Goal: Task Accomplishment & Management: Use online tool/utility

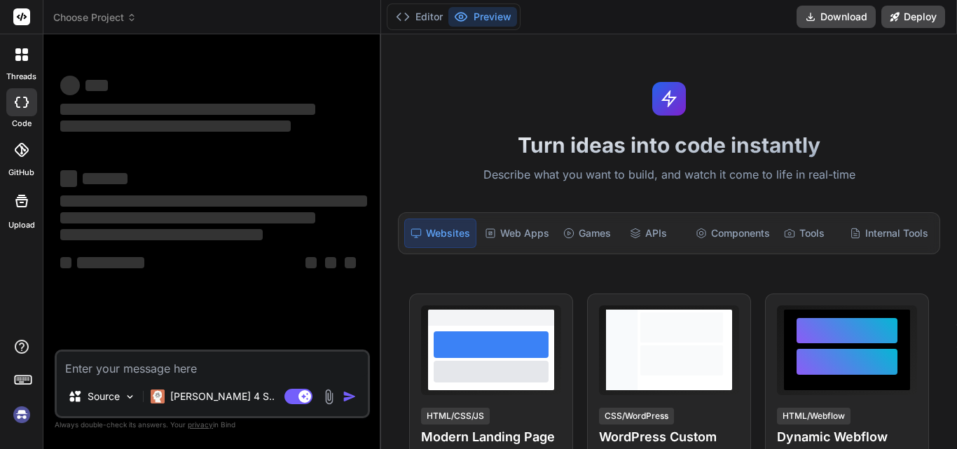
click at [16, 407] on img at bounding box center [22, 415] width 24 height 24
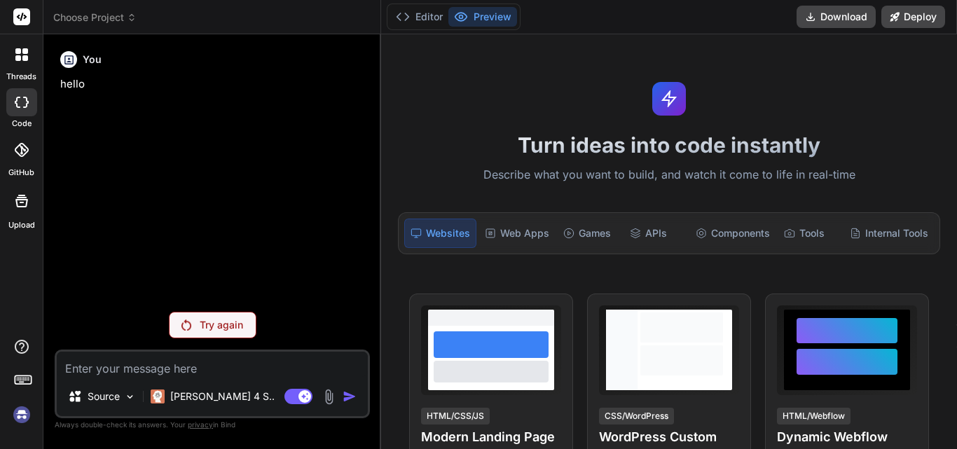
click at [22, 17] on icon at bounding box center [22, 17] width 11 height 8
type textarea "x"
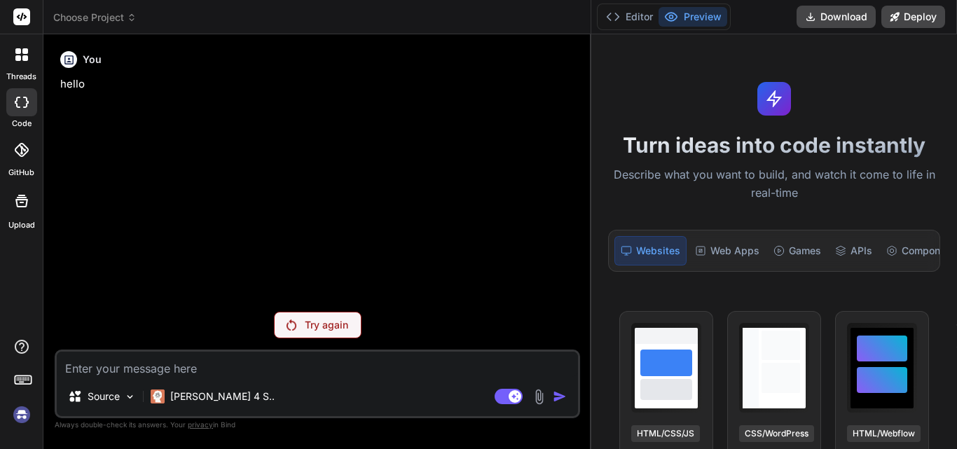
drag, startPoint x: 381, startPoint y: 34, endPoint x: 957, endPoint y: 43, distance: 576.1
click at [957, 43] on div "threads code GitHub Upload Choose Project Created with Pixso. Bind AI Web Searc…" at bounding box center [478, 224] width 957 height 449
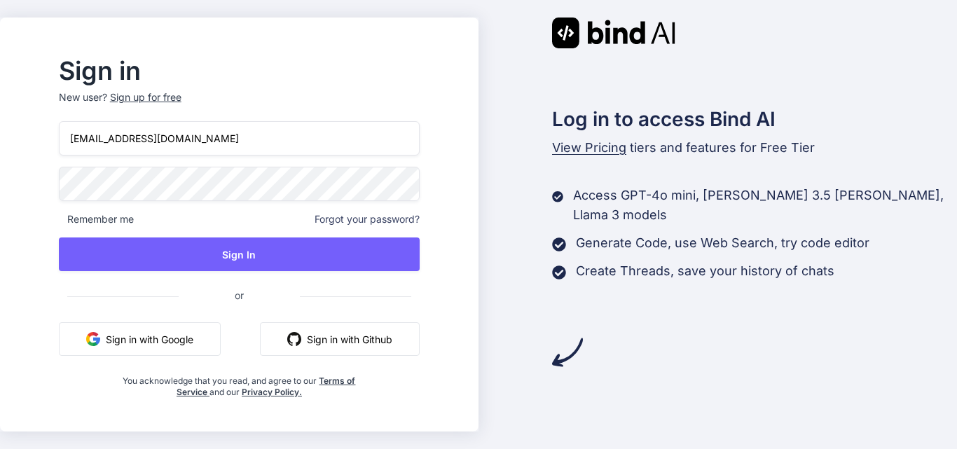
click at [214, 139] on input "[EMAIL_ADDRESS][DOMAIN_NAME]" at bounding box center [239, 138] width 361 height 34
type input "[EMAIL_ADDRESS][DOMAIN_NAME]"
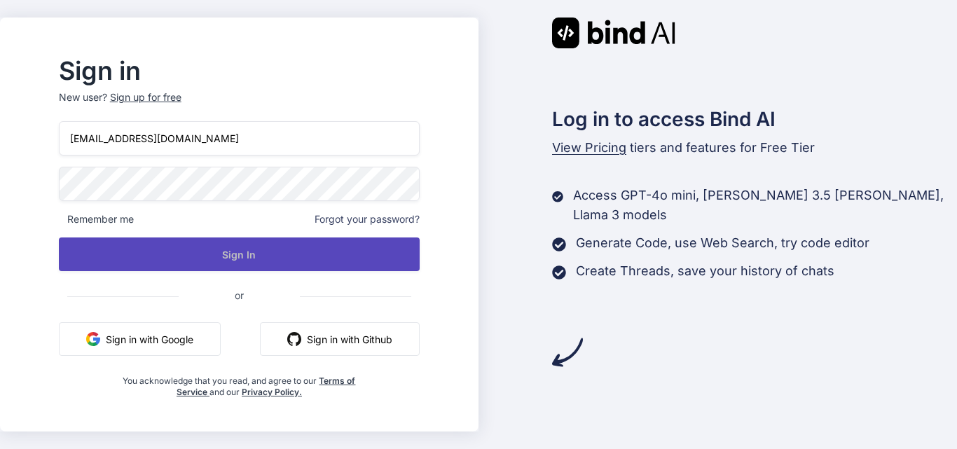
click at [343, 259] on button "Sign In" at bounding box center [239, 255] width 361 height 34
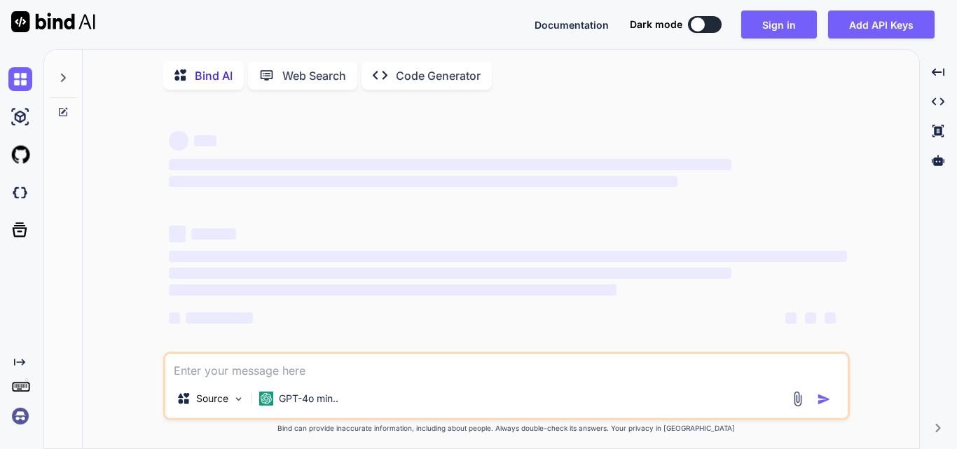
click at [711, 23] on button at bounding box center [705, 24] width 34 height 17
type textarea "x"
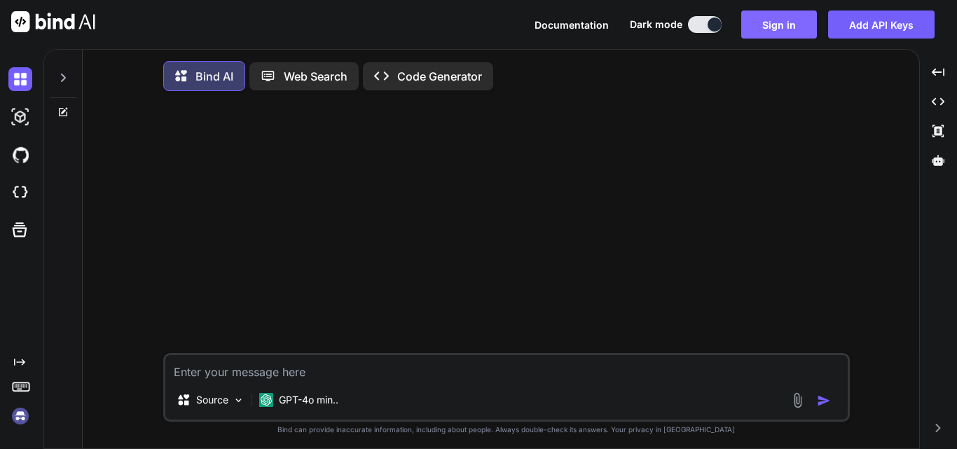
click at [779, 19] on button "Sign in" at bounding box center [779, 25] width 76 height 28
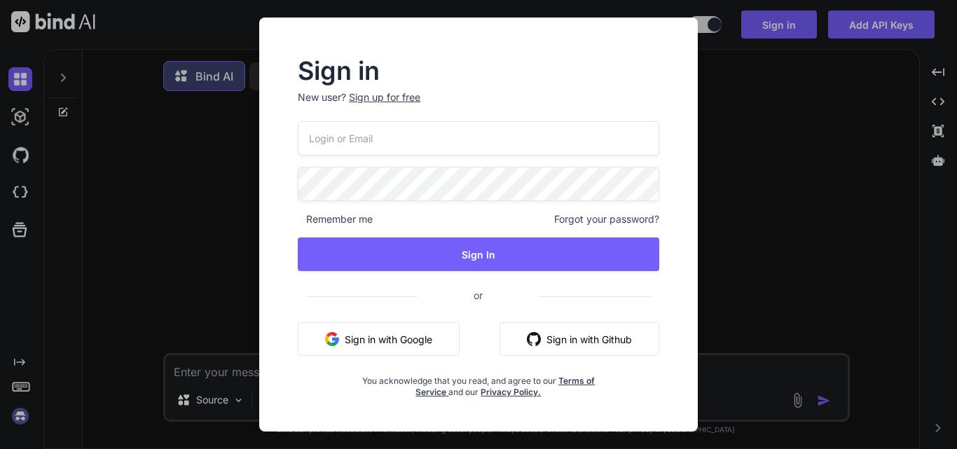
type input "[EMAIL_ADDRESS][DOMAIN_NAME]"
type textarea "x"
click at [320, 139] on input "[EMAIL_ADDRESS][DOMAIN_NAME]" at bounding box center [479, 138] width 362 height 34
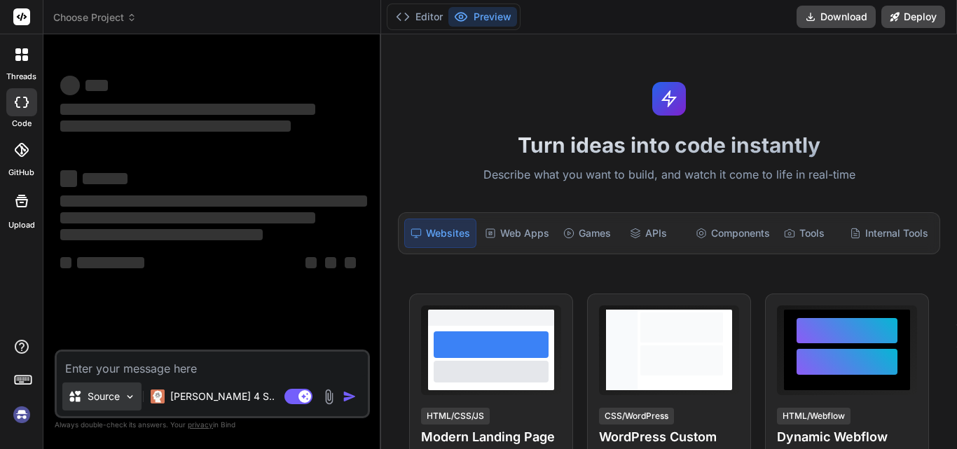
type textarea "x"
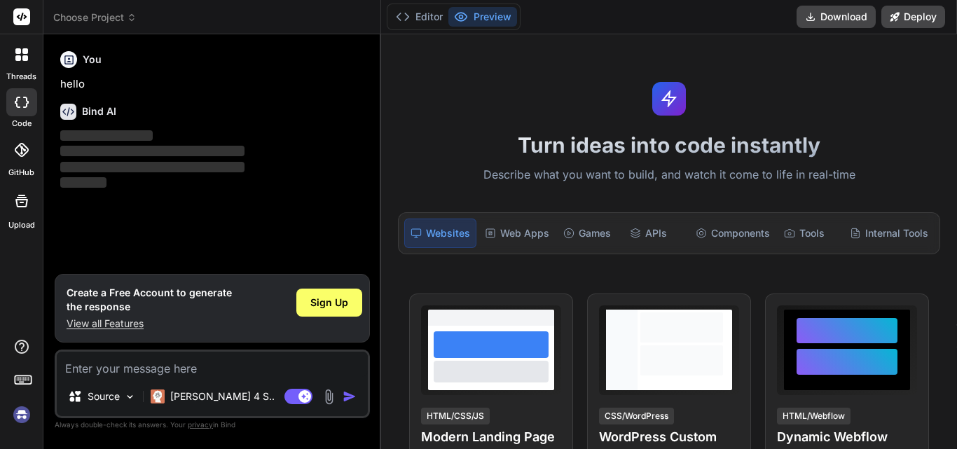
click at [142, 371] on textarea at bounding box center [212, 364] width 311 height 25
type textarea "if (count($sendgridMail->getPersonalizations()) >= 2) { // Send email $sendgrid…"
type textarea "x"
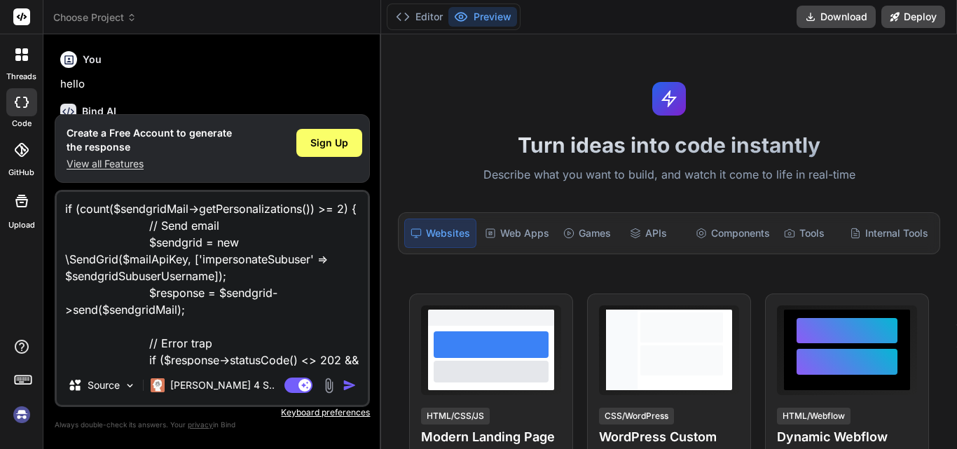
scroll to position [304, 0]
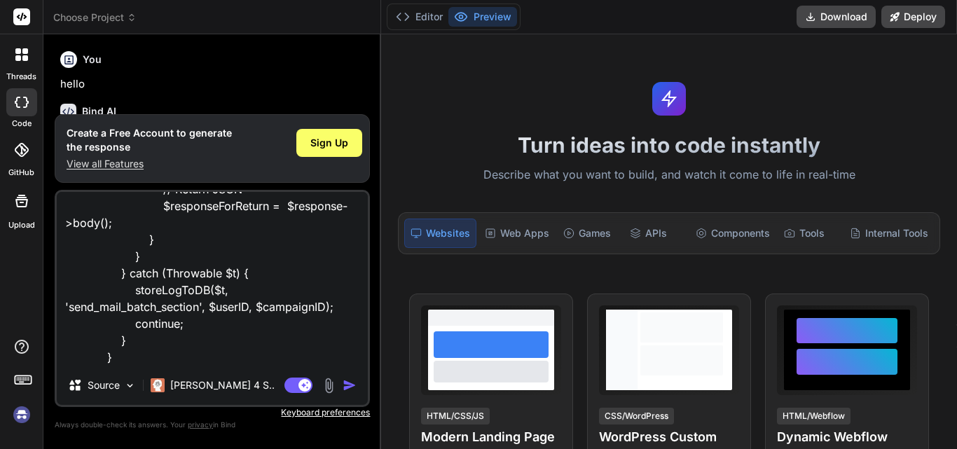
type textarea "if (count($sendgridMail->getPersonalizations()) >= 2) { // Send email $sendgrid…"
type textarea "x"
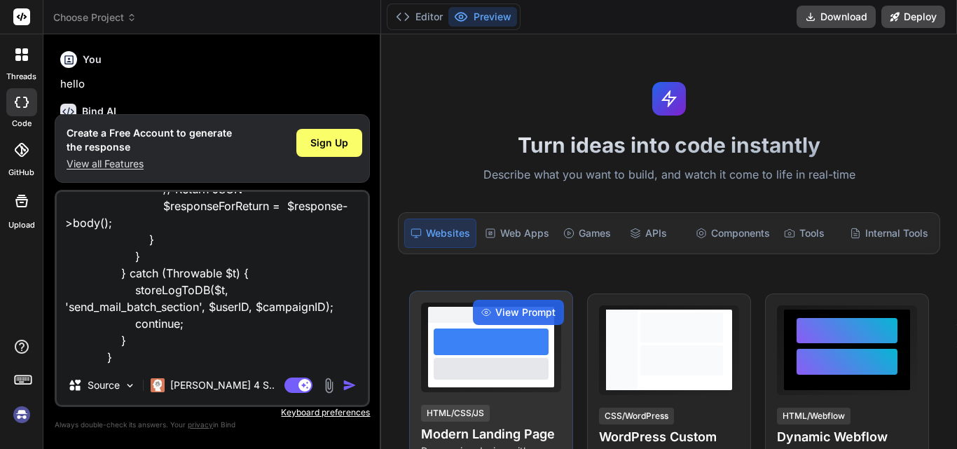
type textarea "if (count($sendgridMail->getPersonalizations()) >= 2) { // Send email $sendgrid…"
type textarea "x"
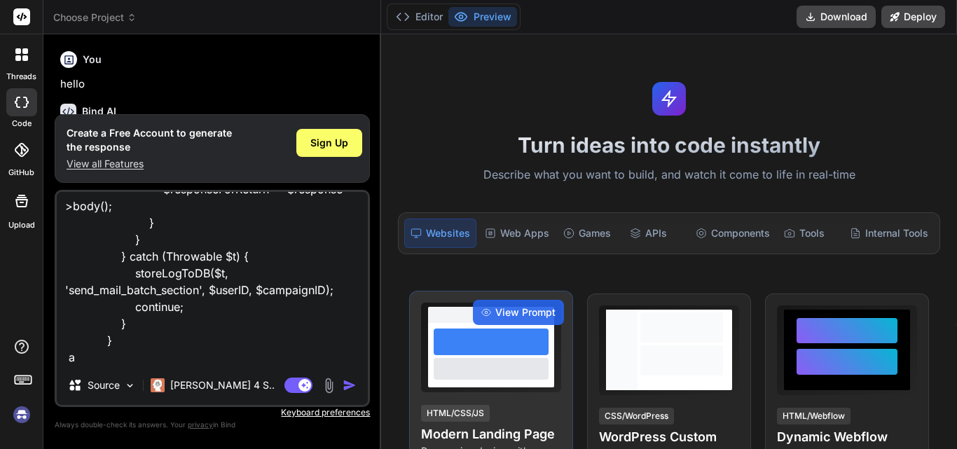
type textarea "if (count($sendgridMail->getPersonalizations()) >= 2) { // Send email $sendgrid…"
type textarea "x"
type textarea "if (count($sendgridMail->getPersonalizations()) >= 2) { // Send email $sendgrid…"
type textarea "x"
type textarea "if (count($sendgridMail->getPersonalizations()) >= 2) { // Send email $sendgrid…"
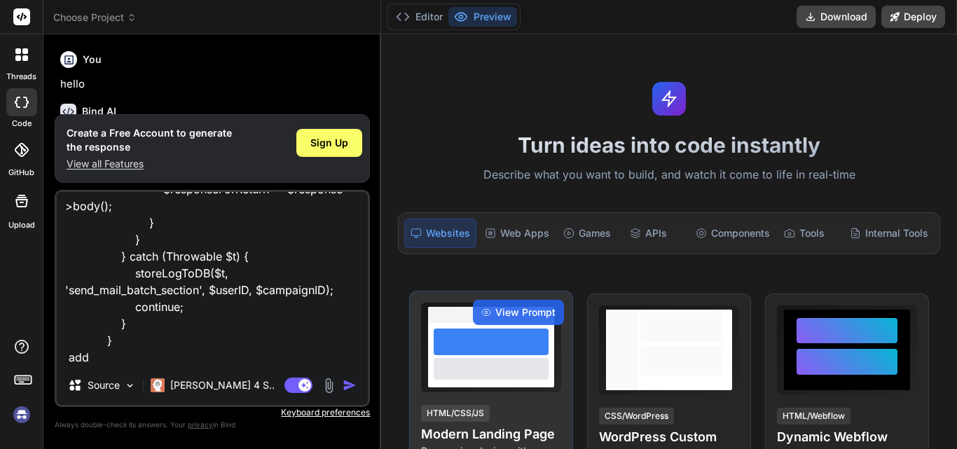
type textarea "x"
type textarea "if (count($sendgridMail->getPersonalizations()) >= 2) { // Send email $sendgrid…"
type textarea "x"
type textarea "if (count($sendgridMail->getPersonalizations()) >= 2) { // Send email $sendgrid…"
type textarea "x"
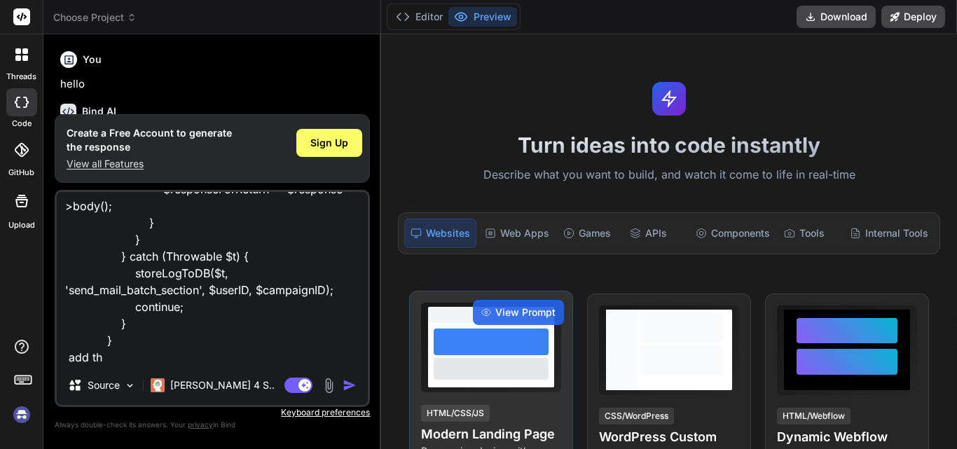
type textarea "if (count($sendgridMail->getPersonalizations()) >= 2) { // Send email $sendgrid…"
type textarea "x"
type textarea "if (count($sendgridMail->getPersonalizations()) >= 2) { // Send email $sendgrid…"
type textarea "x"
type textarea "if (count($sendgridMail->getPersonalizations()) >= 2) { // Send email $sendgrid…"
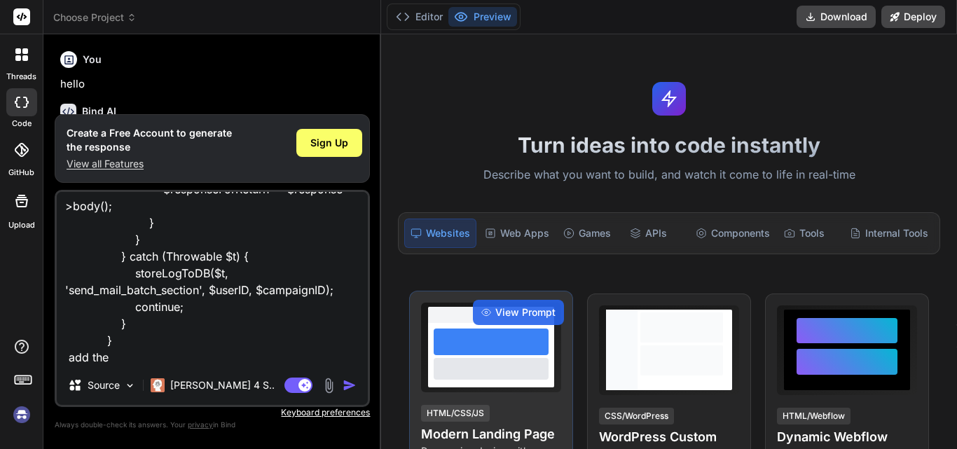
type textarea "x"
type textarea "if (count($sendgridMail->getPersonalizations()) >= 2) { // Send email $sendgrid…"
type textarea "x"
type textarea "if (count($sendgridMail->getPersonalizations()) >= 2) { // Send email $sendgrid…"
type textarea "x"
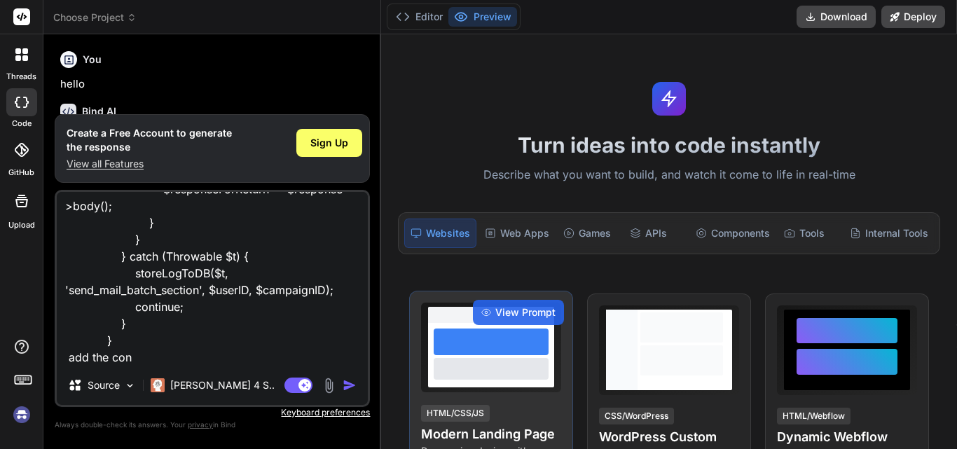
type textarea "if (count($sendgridMail->getPersonalizations()) >= 2) { // Send email $sendgrid…"
type textarea "x"
type textarea "if (count($sendgridMail->getPersonalizations()) >= 2) { // Send email $sendgrid…"
type textarea "x"
type textarea "if (count($sendgridMail->getPersonalizations()) >= 2) { // Send email $sendgrid…"
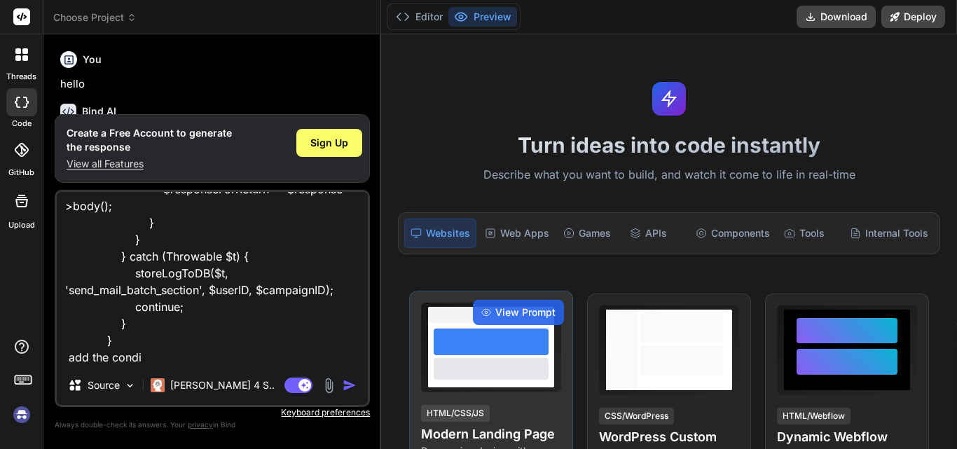
type textarea "x"
type textarea "if (count($sendgridMail->getPersonalizations()) >= 2) { // Send email $sendgrid…"
type textarea "x"
type textarea "if (count($sendgridMail->getPersonalizations()) >= 2) { // Send email $sendgrid…"
type textarea "x"
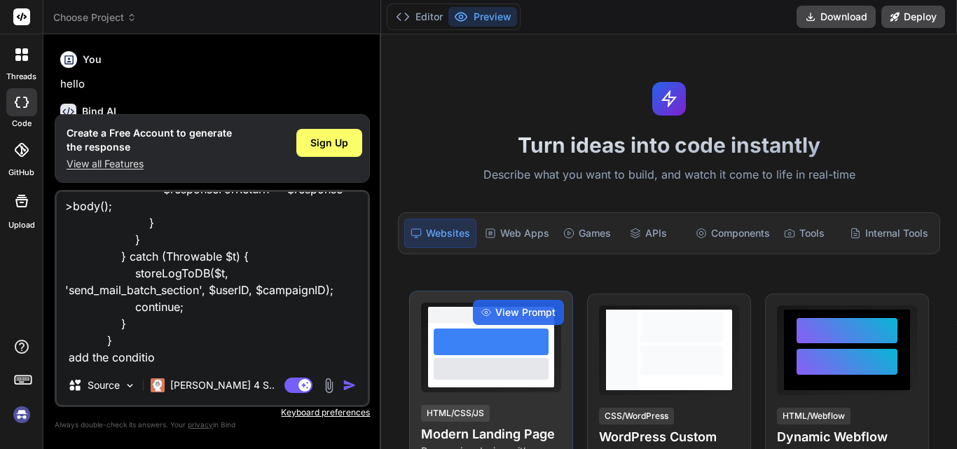
type textarea "if (count($sendgridMail->getPersonalizations()) >= 2) { // Send email $sendgrid…"
type textarea "x"
type textarea "if (count($sendgridMail->getPersonalizations()) >= 2) { // Send email $sendgrid…"
type textarea "x"
type textarea "if (count($sendgridMail->getPersonalizations()) >= 2) { // Send email $sendgrid…"
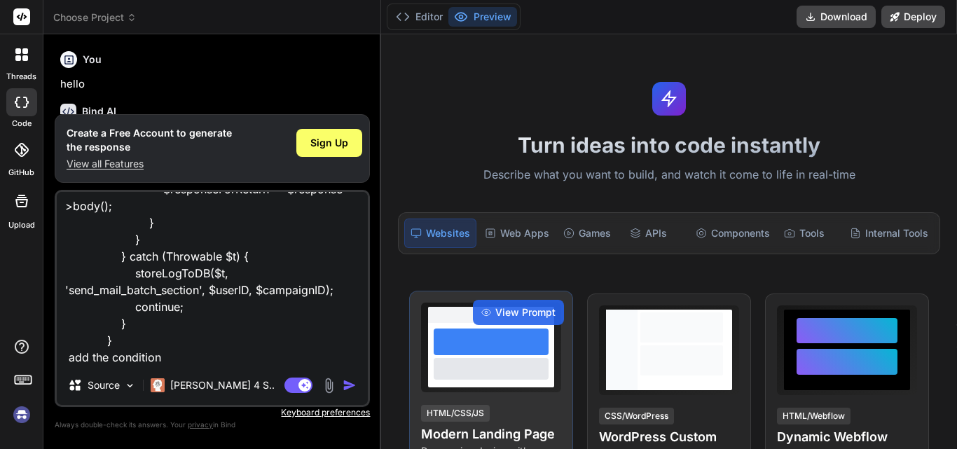
type textarea "x"
type textarea "if (count($sendgridMail->getPersonalizations()) >= 2) { // Send email $sendgrid…"
type textarea "x"
type textarea "if (count($sendgridMail->getPersonalizations()) >= 2) { // Send email $sendgrid…"
type textarea "x"
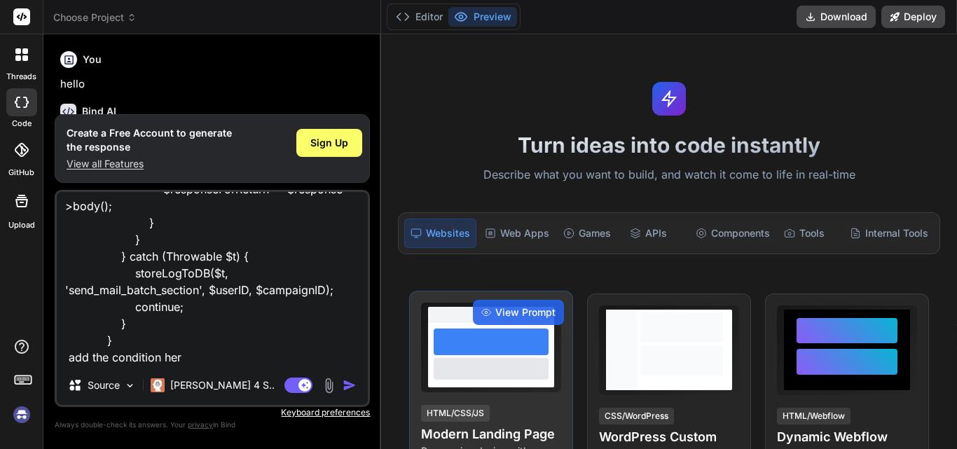
type textarea "if (count($sendgridMail->getPersonalizations()) >= 2) { // Send email $sendgrid…"
type textarea "x"
type textarea "if (count($sendgridMail->getPersonalizations()) >= 2) { // Send email $sendgrid…"
type textarea "x"
type textarea "if (count($sendgridMail->getPersonalizations()) >= 2) { // Send email $sendgrid…"
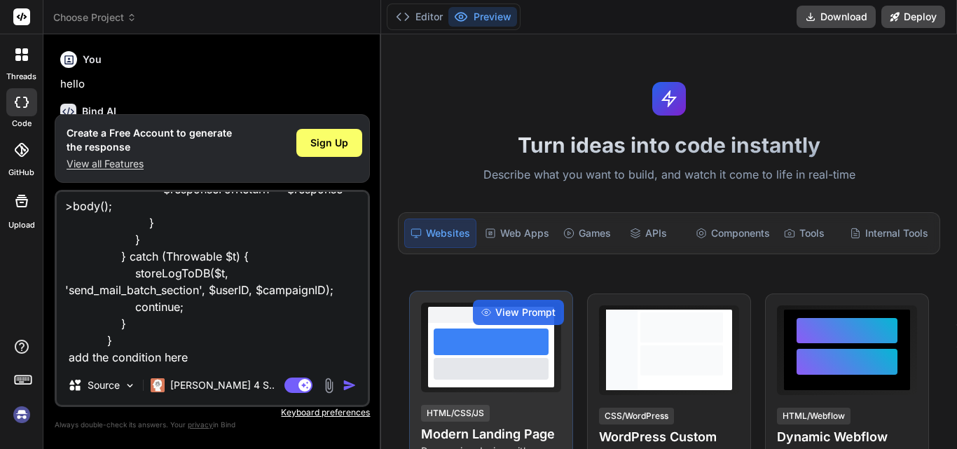
type textarea "x"
type textarea "if (count($sendgridMail->getPersonalizations()) >= 2) { // Send email $sendgrid…"
type textarea "x"
type textarea "if (count($sendgridMail->getPersonalizations()) >= 2) { // Send email $sendgrid…"
type textarea "x"
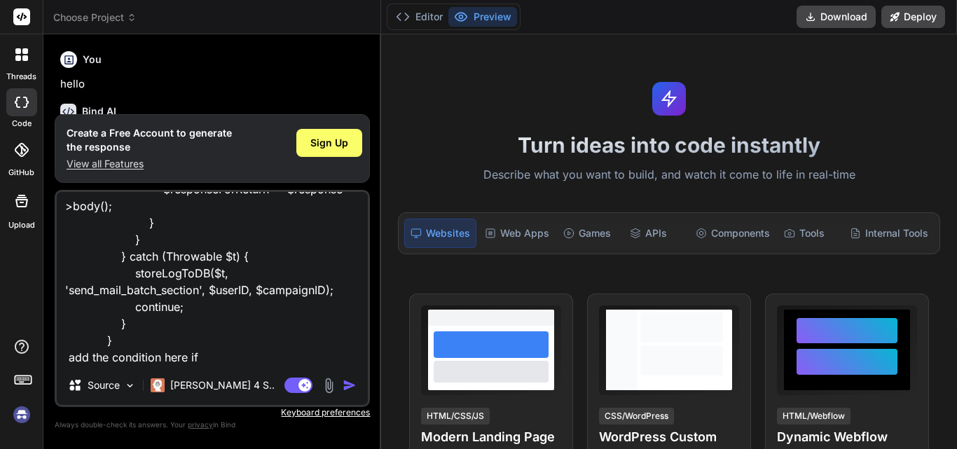
type textarea "if (count($sendgridMail->getPersonalizations()) >= 2) { // Send email $sendgrid…"
type textarea "x"
type textarea "if (count($sendgridMail->getPersonalizations()) >= 2) { // Send email $sendgrid…"
type textarea "x"
type textarea "if (count($sendgridMail->getPersonalizations()) >= 2) { // Send email $sendgrid…"
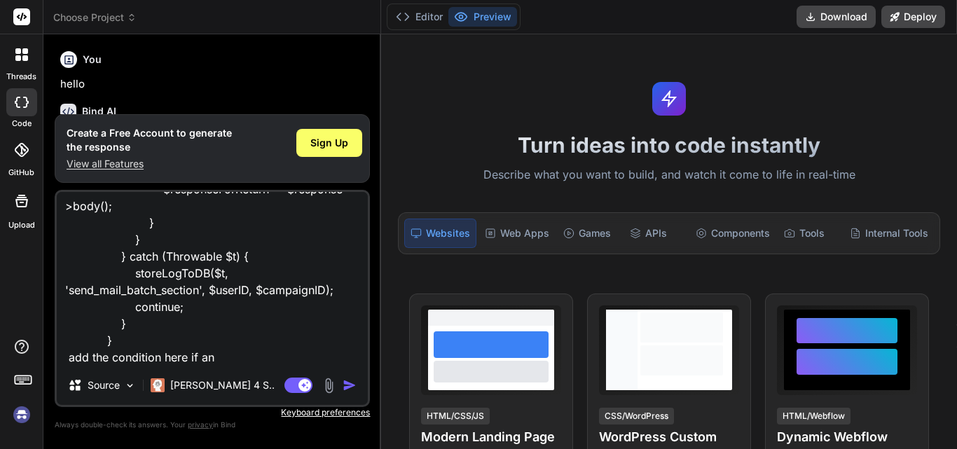
type textarea "x"
type textarea "if (count($sendgridMail->getPersonalizations()) >= 2) { // Send email $sendgrid…"
type textarea "x"
type textarea "if (count($sendgridMail->getPersonalizations()) >= 2) { // Send email $sendgrid…"
type textarea "x"
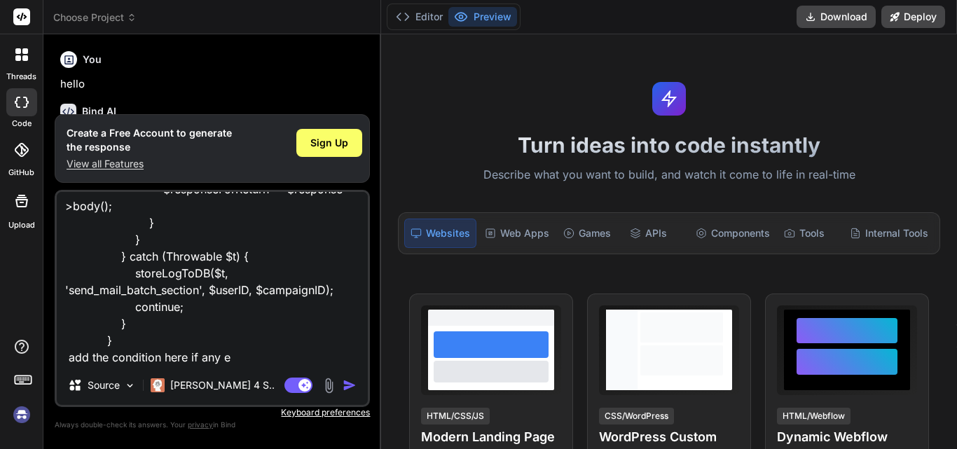
type textarea "if (count($sendgridMail->getPersonalizations()) >= 2) { // Send email $sendgrid…"
type textarea "x"
type textarea "if (count($sendgridMail->getPersonalizations()) >= 2) { // Send email $sendgrid…"
type textarea "x"
type textarea "if (count($sendgridMail->getPersonalizations()) >= 2) { // Send email $sendgrid…"
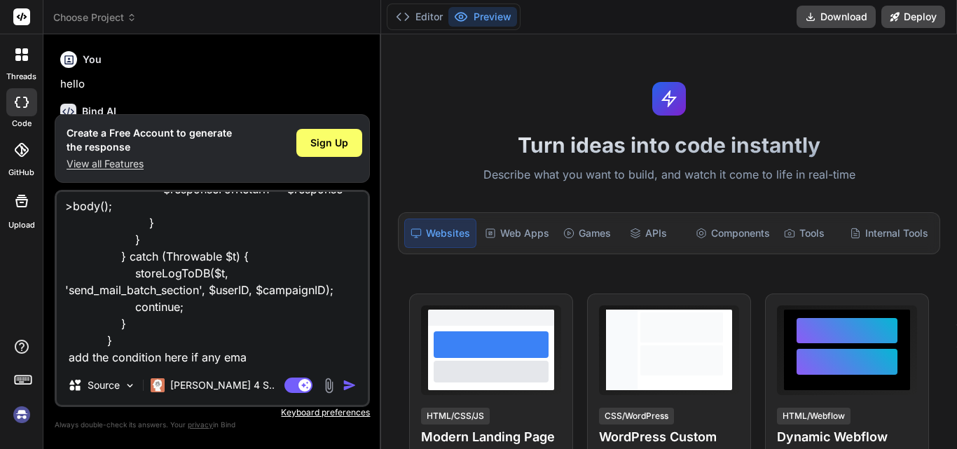
type textarea "x"
type textarea "if (count($sendgridMail->getPersonalizations()) >= 2) { // Send email $sendgrid…"
type textarea "x"
type textarea "if (count($sendgridMail->getPersonalizations()) >= 2) { // Send email $sendgrid…"
type textarea "x"
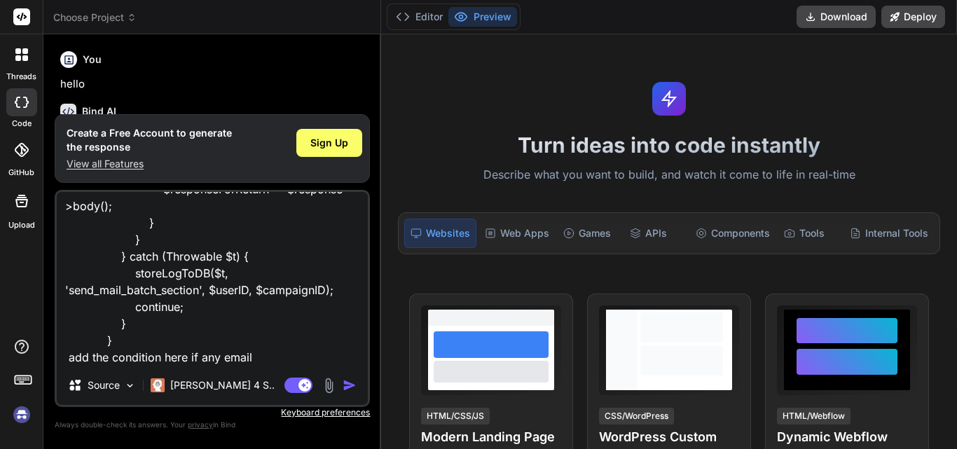
type textarea "if (count($sendgridMail->getPersonalizations()) >= 2) { // Send email $sendgrid…"
type textarea "x"
type textarea "if (count($sendgridMail->getPersonalizations()) >= 2) { // Send email $sendgrid…"
type textarea "x"
type textarea "if (count($sendgridMail->getPersonalizations()) >= 2) { // Send email $sendgrid…"
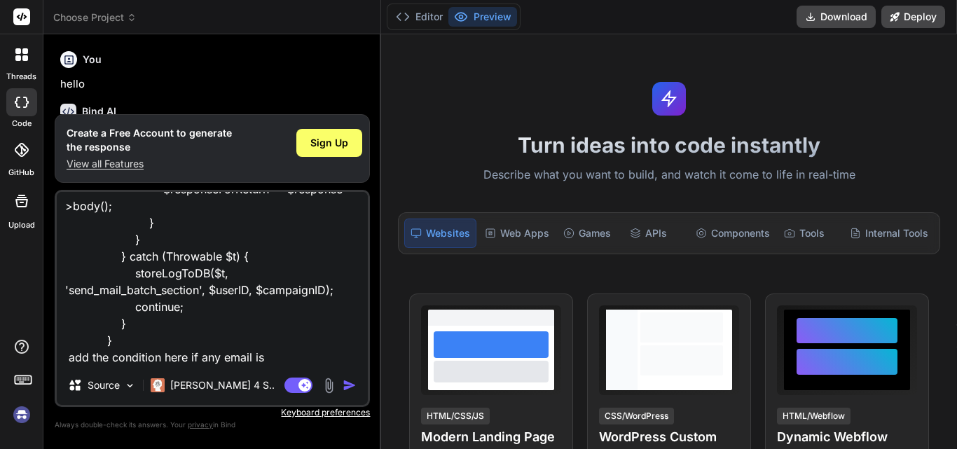
type textarea "x"
type textarea "if (count($sendgridMail->getPersonalizations()) >= 2) { // Send email $sendgrid…"
type textarea "x"
type textarea "if (count($sendgridMail->getPersonalizations()) >= 2) { // Send email $sendgrid…"
type textarea "x"
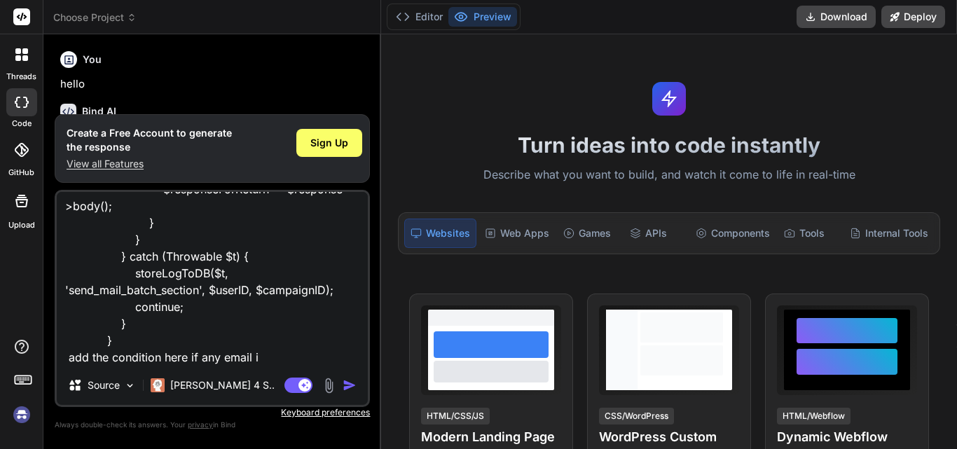
type textarea "if (count($sendgridMail->getPersonalizations()) >= 2) { // Send email $sendgrid…"
type textarea "x"
type textarea "if (count($sendgridMail->getPersonalizations()) >= 2) { // Send email $sendgrid…"
type textarea "x"
type textarea "if (count($sendgridMail->getPersonalizations()) >= 2) { // Send email $sendgrid…"
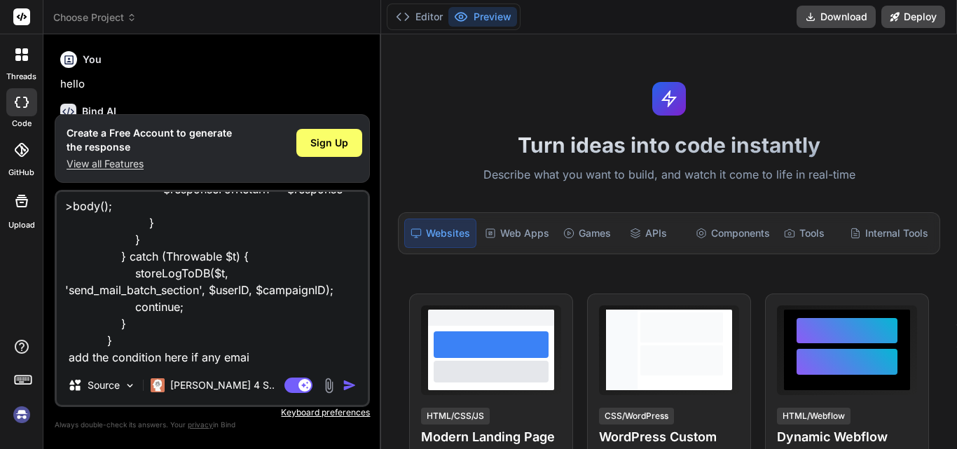
type textarea "x"
type textarea "if (count($sendgridMail->getPersonalizations()) >= 2) { // Send email $sendgrid…"
type textarea "x"
type textarea "if (count($sendgridMail->getPersonalizations()) >= 2) { // Send email $sendgrid…"
type textarea "x"
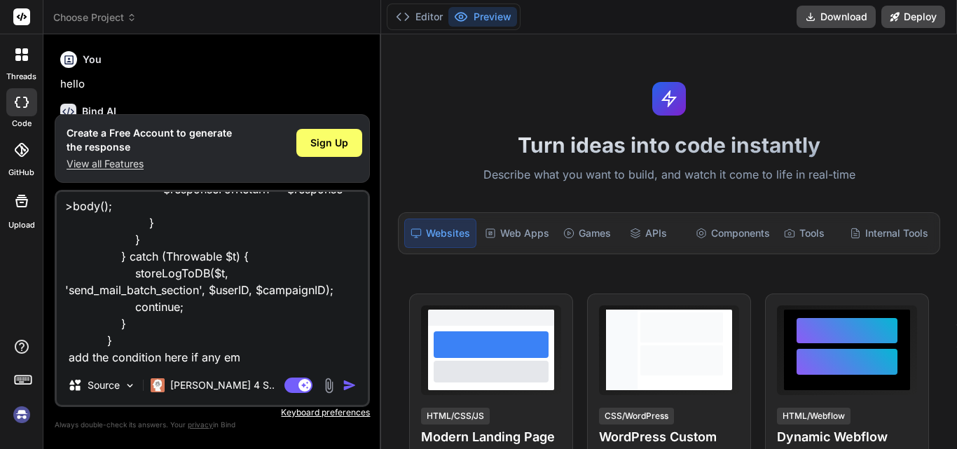
type textarea "if (count($sendgridMail->getPersonalizations()) >= 2) { // Send email $sendgrid…"
type textarea "x"
type textarea "if (count($sendgridMail->getPersonalizations()) >= 2) { // Send email $sendgrid…"
type textarea "x"
type textarea "if (count($sendgridMail->getPersonalizations()) >= 2) { // Send email $sendgrid…"
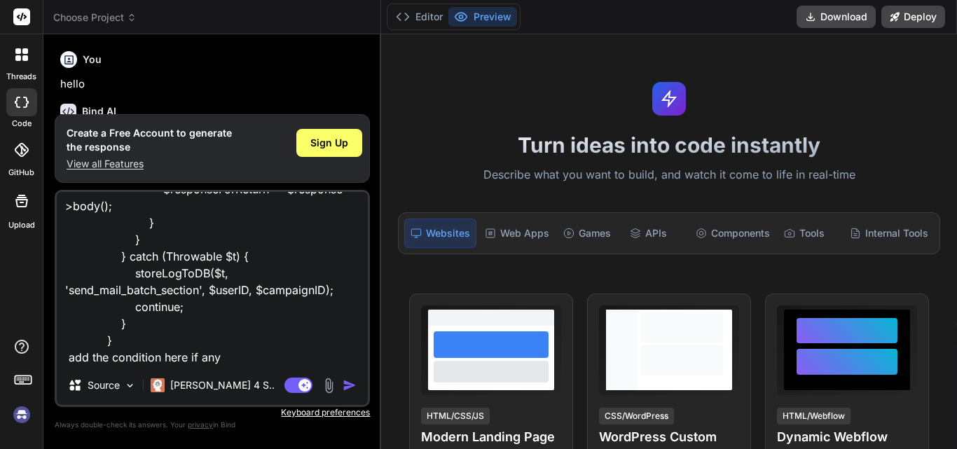
type textarea "x"
type textarea "if (count($sendgridMail->getPersonalizations()) >= 2) { // Send email $sendgrid…"
type textarea "x"
type textarea "if (count($sendgridMail->getPersonalizations()) >= 2) { // Send email $sendgrid…"
type textarea "x"
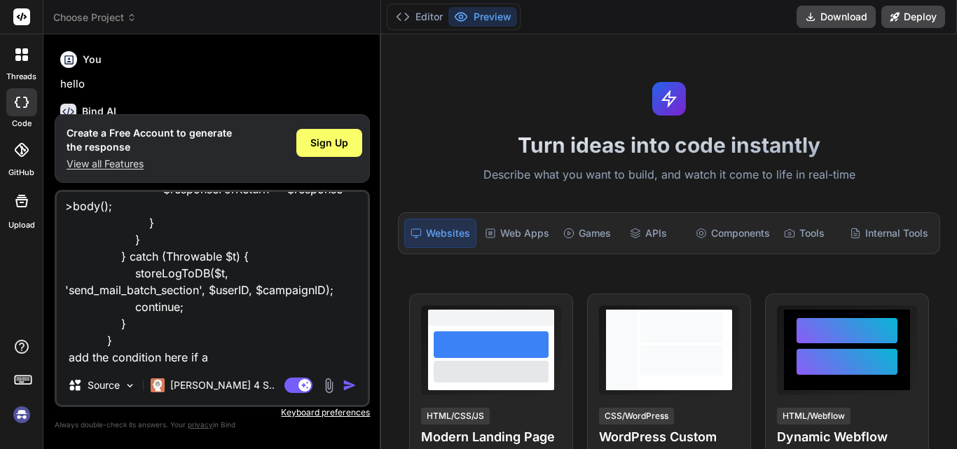
type textarea "if (count($sendgridMail->getPersonalizations()) >= 2) { // Send email $sendgrid…"
type textarea "x"
type textarea "if (count($sendgridMail->getPersonalizations()) >= 2) { // Send email $sendgrid…"
type textarea "x"
type textarea "if (count($sendgridMail->getPersonalizations()) >= 2) { // Send email $sendgrid…"
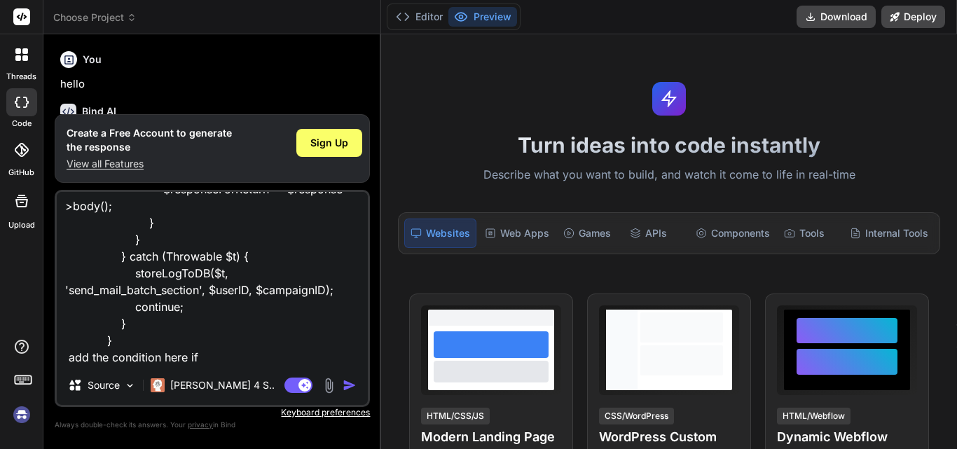
type textarea "x"
type textarea "if (count($sendgridMail->getPersonalizations()) >= 2) { // Send email $sendgrid…"
type textarea "x"
type textarea "if (count($sendgridMail->getPersonalizations()) >= 2) { // Send email $sendgrid…"
type textarea "x"
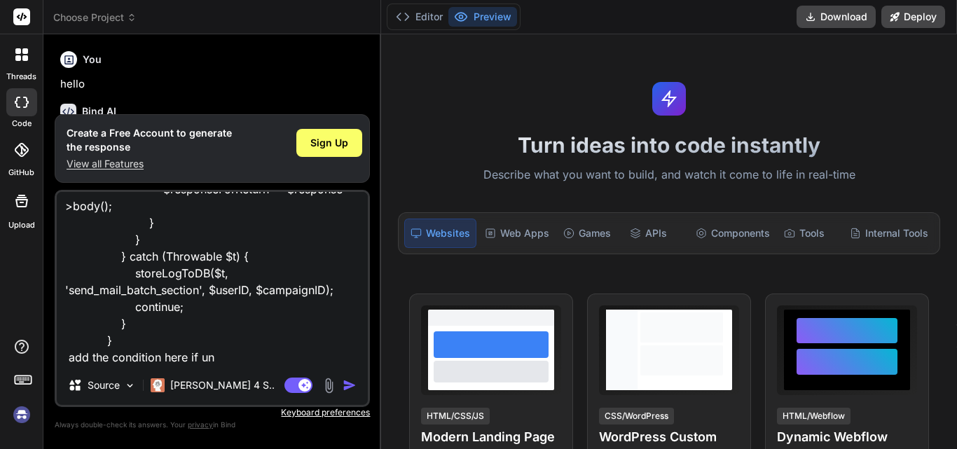
type textarea "if (count($sendgridMail->getPersonalizations()) >= 2) { // Send email $sendgrid…"
type textarea "x"
type textarea "if (count($sendgridMail->getPersonalizations()) >= 2) { // Send email $sendgrid…"
type textarea "x"
type textarea "if (count($sendgridMail->getPersonalizations()) >= 2) { // Send email $sendgrid…"
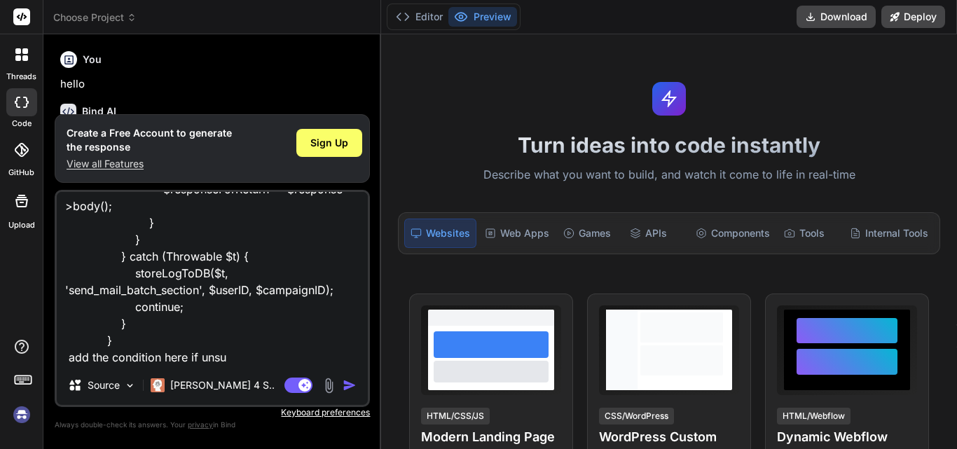
type textarea "x"
type textarea "if (count($sendgridMail->getPersonalizations()) >= 2) { // Send email $sendgrid…"
type textarea "x"
type textarea "if (count($sendgridMail->getPersonalizations()) >= 2) { // Send email $sendgrid…"
type textarea "x"
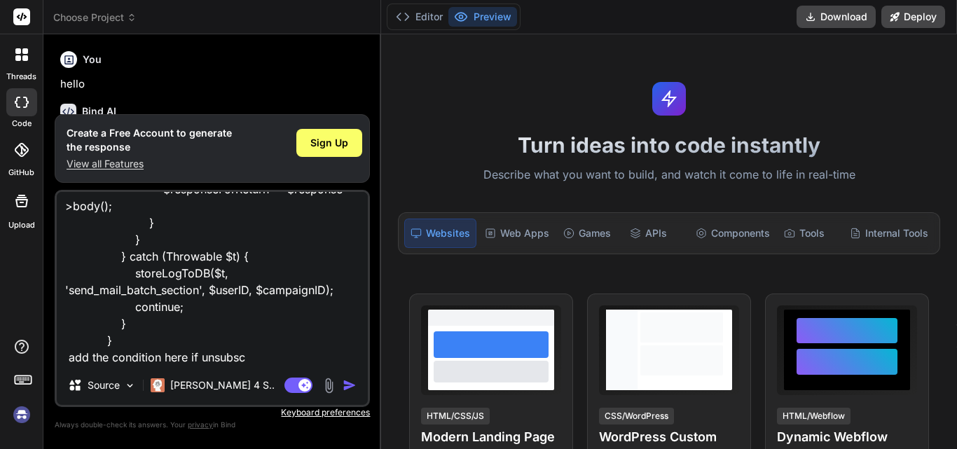
type textarea "if (count($sendgridMail->getPersonalizations()) >= 2) { // Send email $sendgrid…"
type textarea "x"
type textarea "if (count($sendgridMail->getPersonalizations()) >= 2) { // Send email $sendgrid…"
type textarea "x"
type textarea "if (count($sendgridMail->getPersonalizations()) >= 2) { // Send email $sendgrid…"
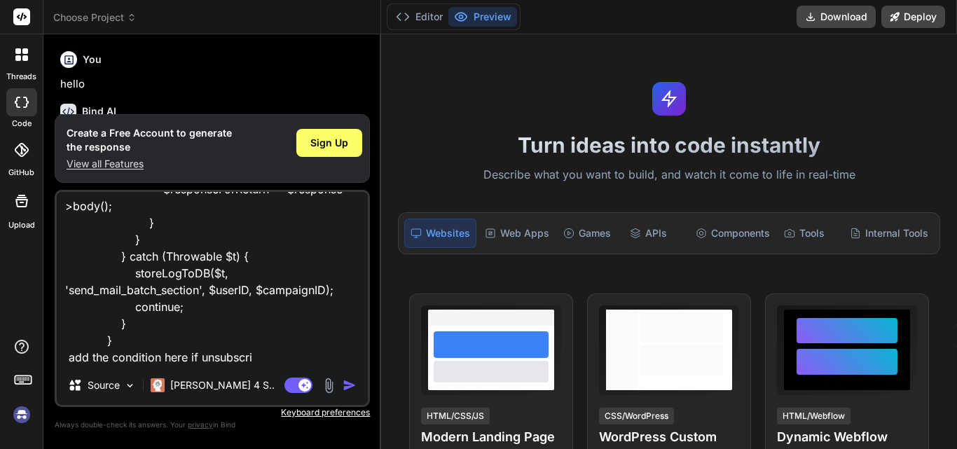
type textarea "x"
type textarea "if (count($sendgridMail->getPersonalizations()) >= 2) { // Send email $sendgrid…"
type textarea "x"
type textarea "if (count($sendgridMail->getPersonalizations()) >= 2) { // Send email $sendgrid…"
type textarea "x"
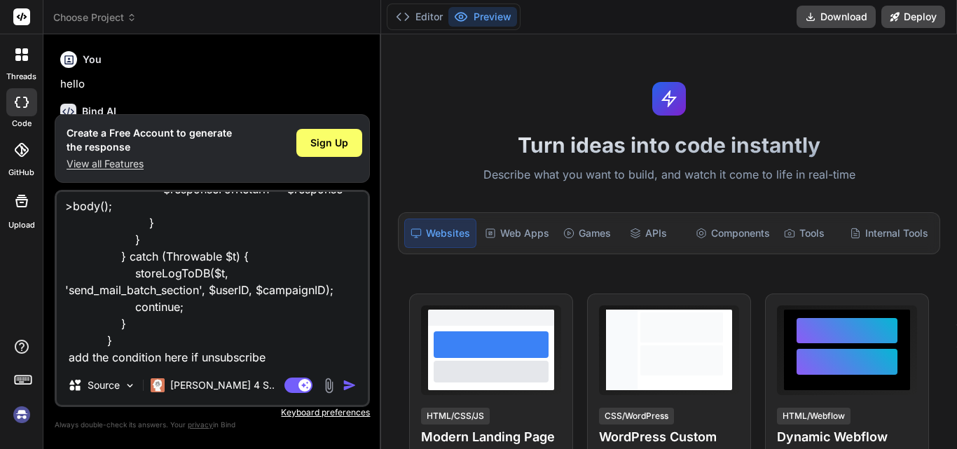
type textarea "if (count($sendgridMail->getPersonalizations()) >= 2) { // Send email $sendgrid…"
type textarea "x"
type textarea "if (count($sendgridMail->getPersonalizations()) >= 2) { // Send email $sendgrid…"
type textarea "x"
type textarea "if (count($sendgridMail->getPersonalizations()) >= 2) { // Send email $sendgrid…"
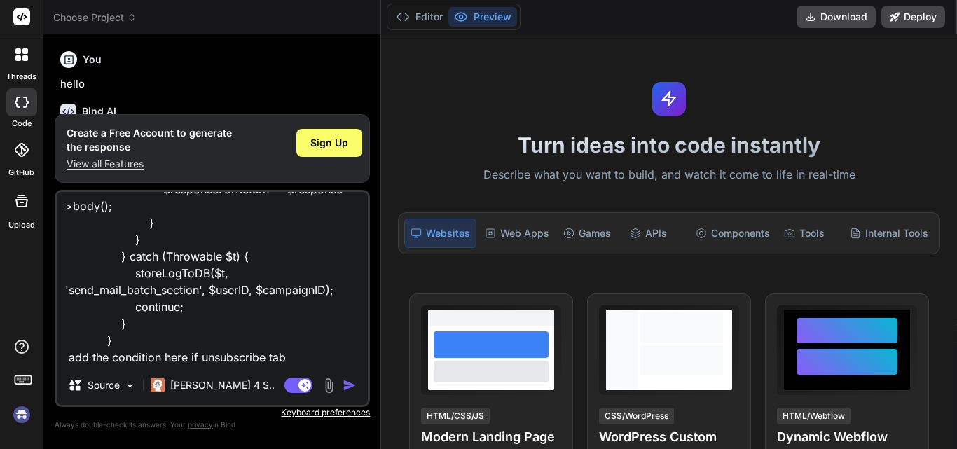
type textarea "x"
type textarea "if (count($sendgridMail->getPersonalizations()) >= 2) { // Send email $sendgrid…"
type textarea "x"
type textarea "if (count($sendgridMail->getPersonalizations()) >= 2) { // Send email $sendgrid…"
type textarea "x"
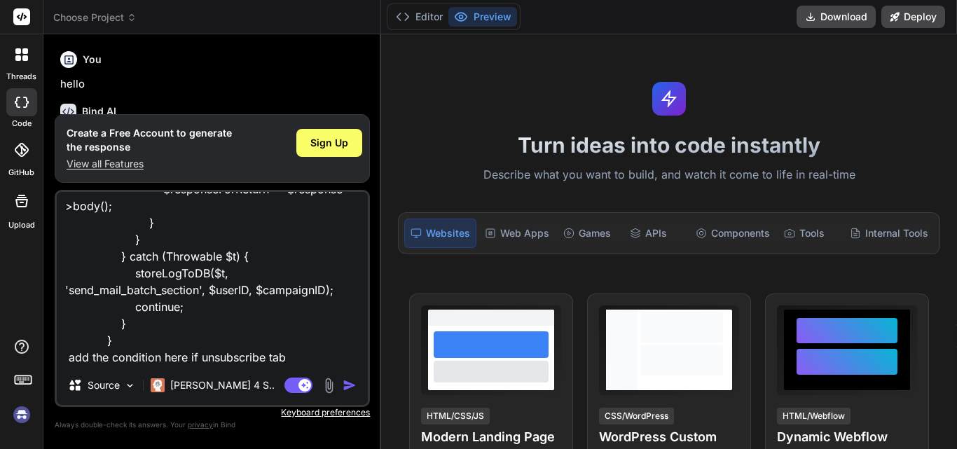
type textarea "if (count($sendgridMail->getPersonalizations()) >= 2) { // Send email $sendgrid…"
type textarea "x"
type textarea "if (count($sendgridMail->getPersonalizations()) >= 2) { // Send email $sendgrid…"
type textarea "x"
type textarea "if (count($sendgridMail->getPersonalizations()) >= 2) { // Send email $sendgrid…"
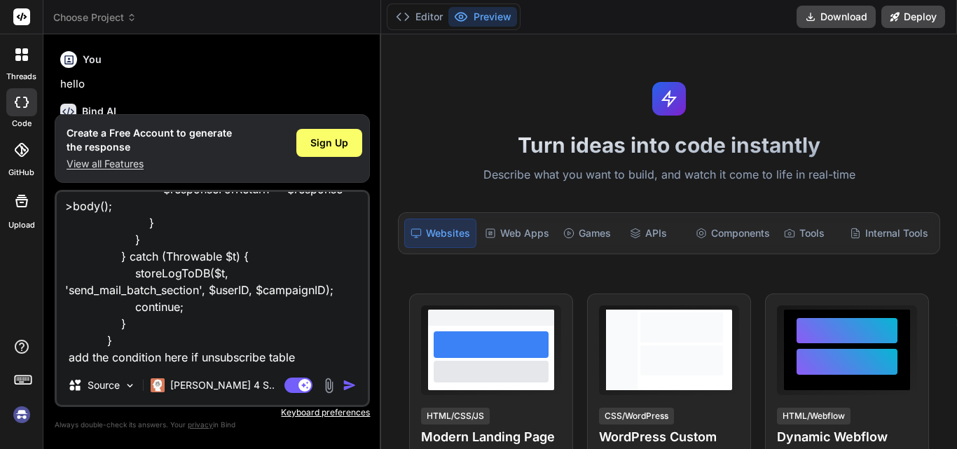
type textarea "x"
type textarea "if (count($sendgridMail->getPersonalizations()) >= 2) { // Send email $sendgrid…"
type textarea "x"
type textarea "if (count($sendgridMail->getPersonalizations()) >= 2) { // Send email $sendgrid…"
type textarea "x"
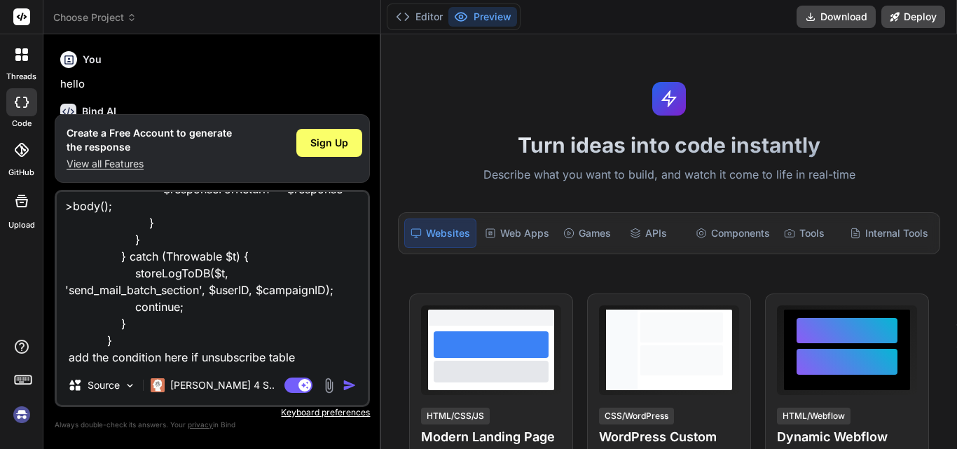
type textarea "if (count($sendgridMail->getPersonalizations()) >= 2) { // Send email $sendgrid…"
type textarea "x"
type textarea "if (count($sendgridMail->getPersonalizations()) >= 2) { // Send email $sendgrid…"
type textarea "x"
type textarea "if (count($sendgridMail->getPersonalizations()) >= 2) { // Send email $sendgrid…"
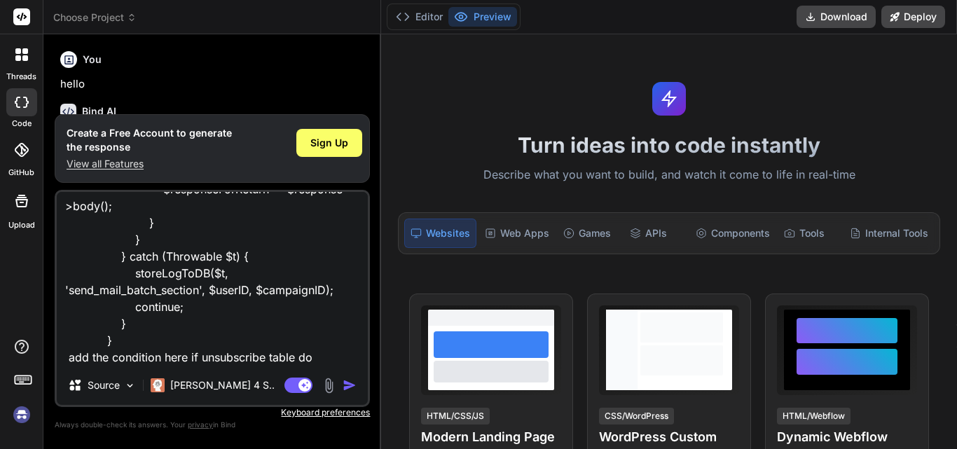
type textarea "x"
type textarea "if (count($sendgridMail->getPersonalizations()) >= 2) { // Send email $sendgrid…"
type textarea "x"
type textarea "if (count($sendgridMail->getPersonalizations()) >= 2) { // Send email $sendgrid…"
type textarea "x"
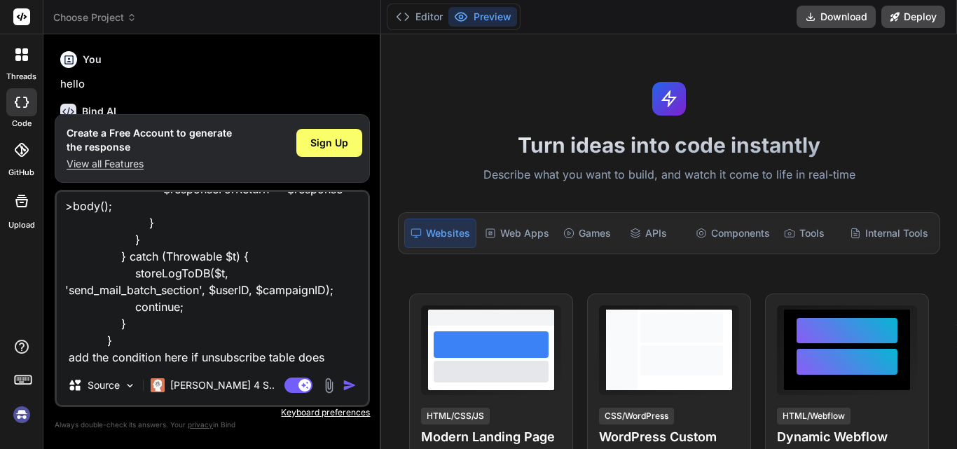
type textarea "if (count($sendgridMail->getPersonalizations()) >= 2) { // Send email $sendgrid…"
type textarea "x"
type textarea "if (count($sendgridMail->getPersonalizations()) >= 2) { // Send email $sendgrid…"
type textarea "x"
type textarea "if (count($sendgridMail->getPersonalizations()) >= 2) { // Send email $sendgrid…"
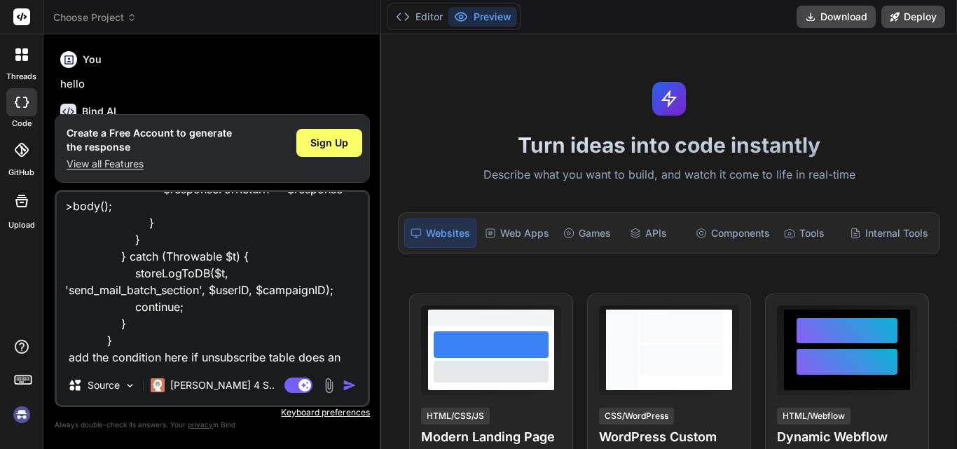
type textarea "x"
type textarea "if (count($sendgridMail->getPersonalizations()) >= 2) { // Send email $sendgrid…"
type textarea "x"
type textarea "if (count($sendgridMail->getPersonalizations()) >= 2) { // Send email $sendgrid…"
type textarea "x"
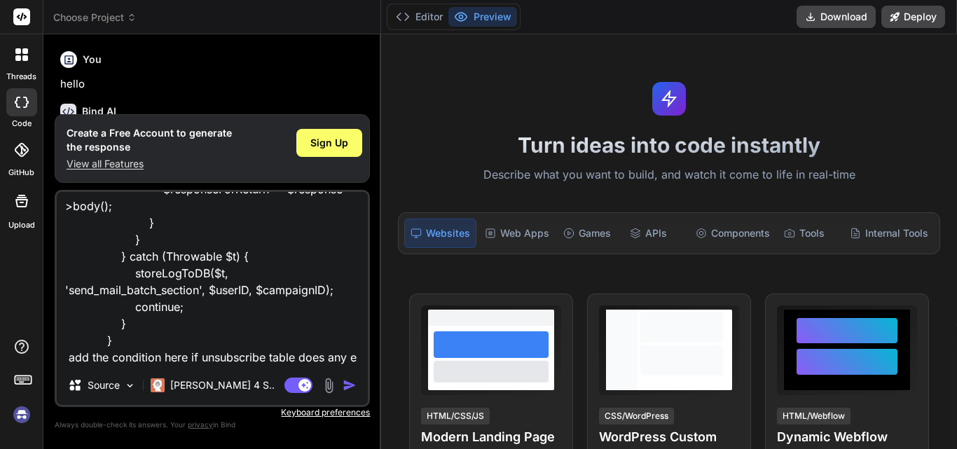
scroll to position [321, 0]
type textarea "if (count($sendgridMail->getPersonalizations()) >= 2) { // Send email $sendgrid…"
type textarea "x"
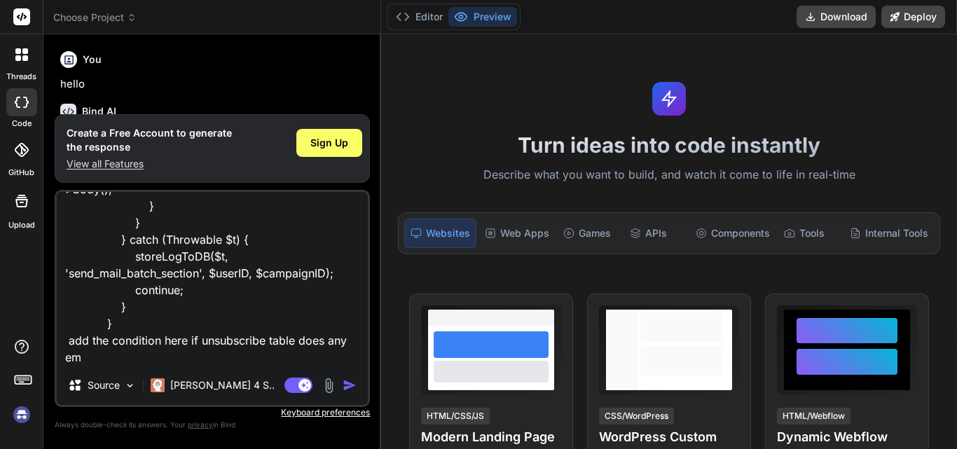
type textarea "if (count($sendgridMail->getPersonalizations()) >= 2) { // Send email $sendgrid…"
type textarea "x"
type textarea "if (count($sendgridMail->getPersonalizations()) >= 2) { // Send email $sendgrid…"
type textarea "x"
type textarea "if (count($sendgridMail->getPersonalizations()) >= 2) { // Send email $sendgrid…"
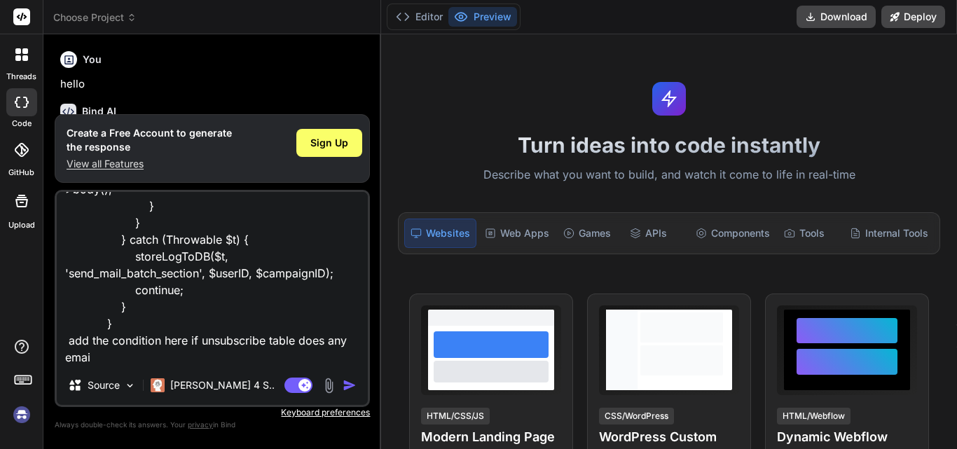
type textarea "x"
type textarea "if (count($sendgridMail->getPersonalizations()) >= 2) { // Send email $sendgrid…"
type textarea "x"
type textarea "if (count($sendgridMail->getPersonalizations()) >= 2) { // Send email $sendgrid…"
type textarea "x"
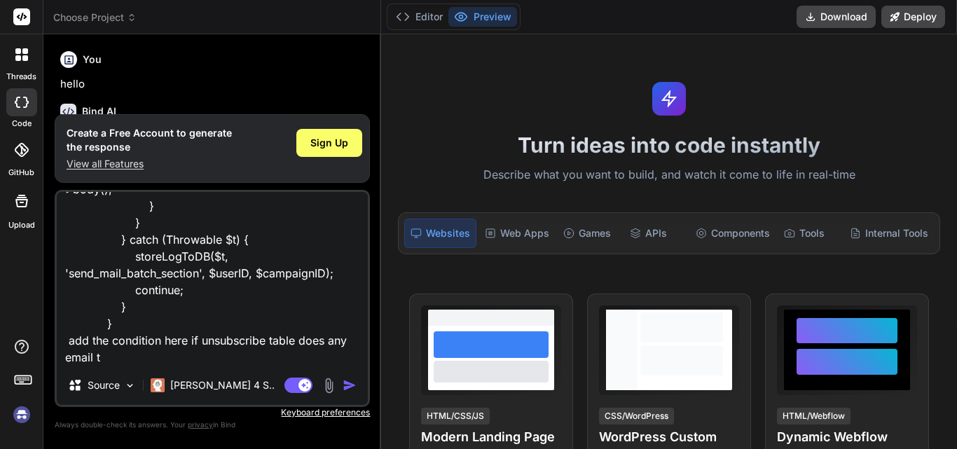
type textarea "if (count($sendgridMail->getPersonalizations()) >= 2) { // Send email $sendgrid…"
type textarea "x"
type textarea "if (count($sendgridMail->getPersonalizations()) >= 2) { // Send email $sendgrid…"
type textarea "x"
type textarea "if (count($sendgridMail->getPersonalizations()) >= 2) { // Send email $sendgrid…"
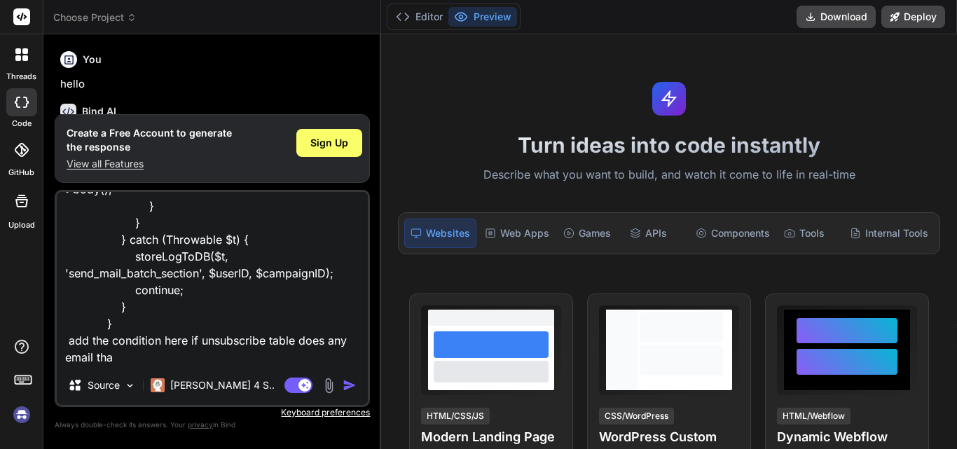
type textarea "x"
type textarea "if (count($sendgridMail->getPersonalizations()) >= 2) { // Send email $sendgrid…"
type textarea "x"
type textarea "if (count($sendgridMail->getPersonalizations()) >= 2) { // Send email $sendgrid…"
type textarea "x"
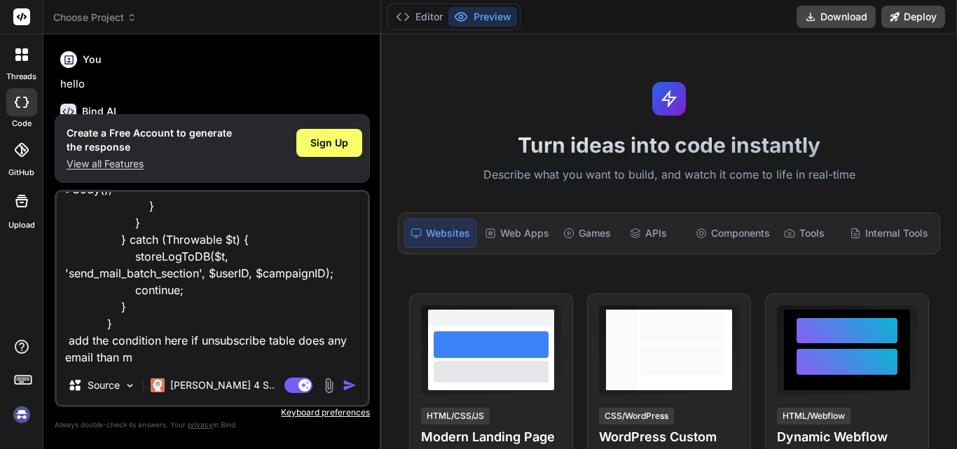
type textarea "if (count($sendgridMail->getPersonalizations()) >= 2) { // Send email $sendgrid…"
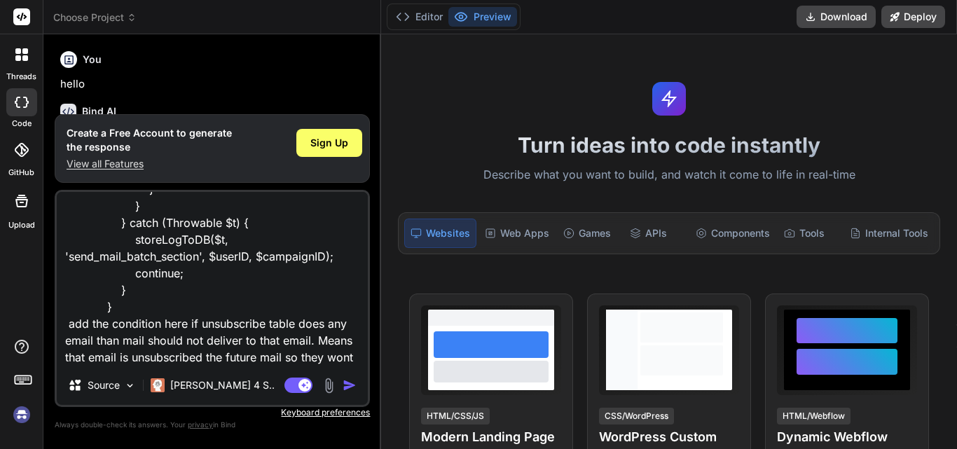
scroll to position [355, 0]
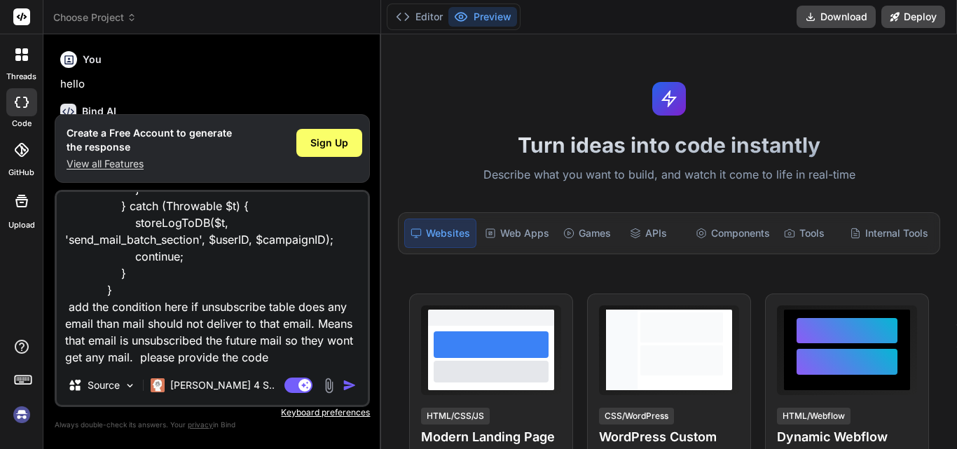
click at [354, 383] on img "button" at bounding box center [350, 385] width 14 height 14
click at [327, 136] on span "Sign Up" at bounding box center [329, 143] width 38 height 14
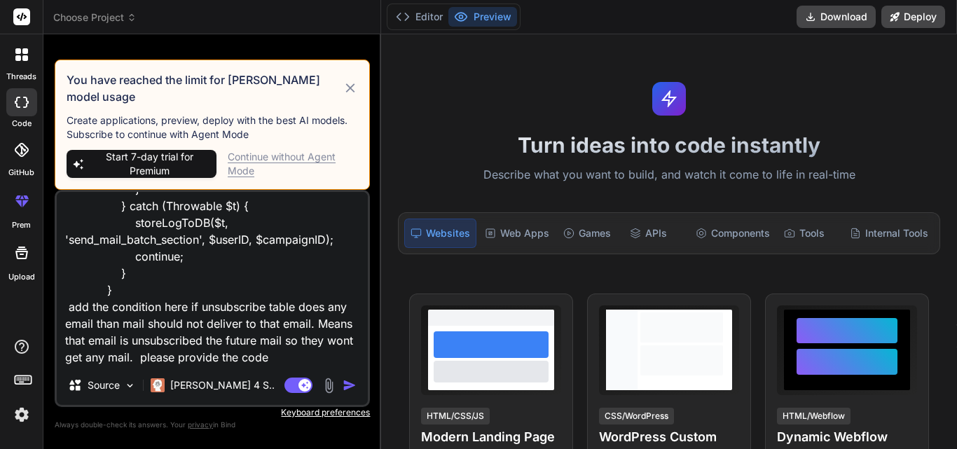
click at [348, 383] on img "button" at bounding box center [350, 385] width 14 height 14
click at [25, 419] on img at bounding box center [22, 415] width 24 height 24
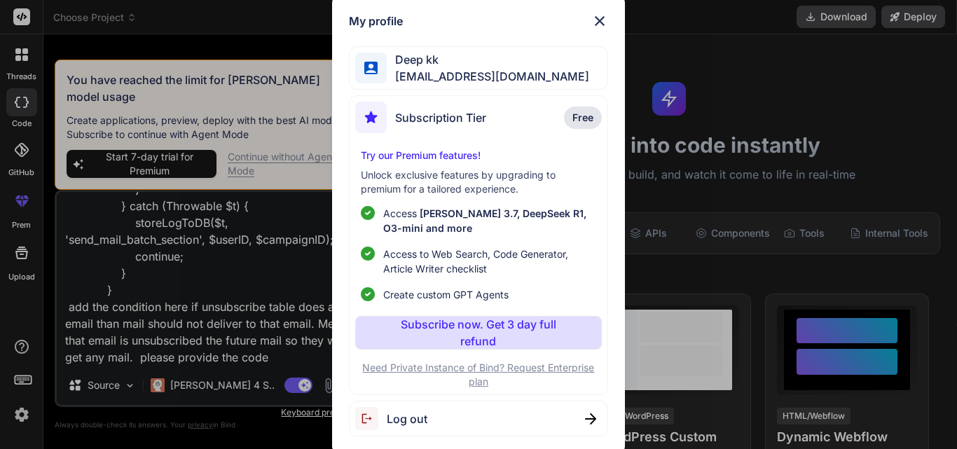
click at [404, 419] on span "Log out" at bounding box center [407, 419] width 41 height 17
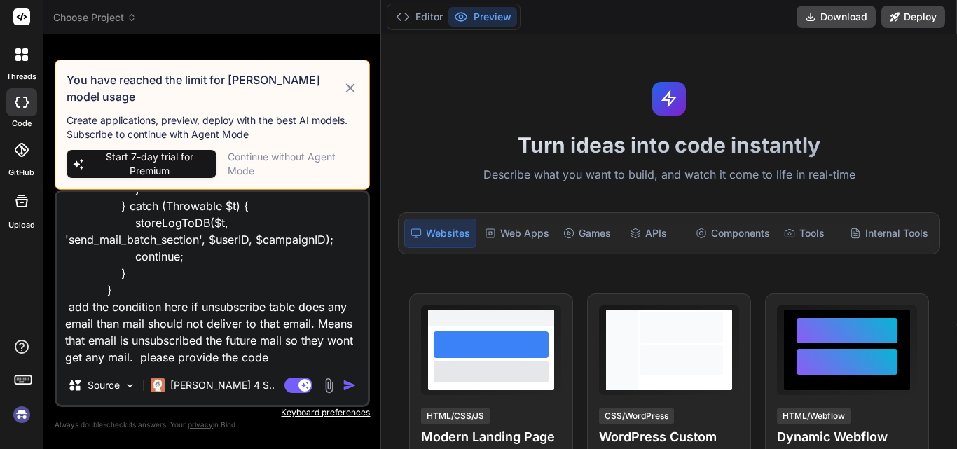
scroll to position [27, 0]
click at [20, 416] on img at bounding box center [22, 415] width 24 height 24
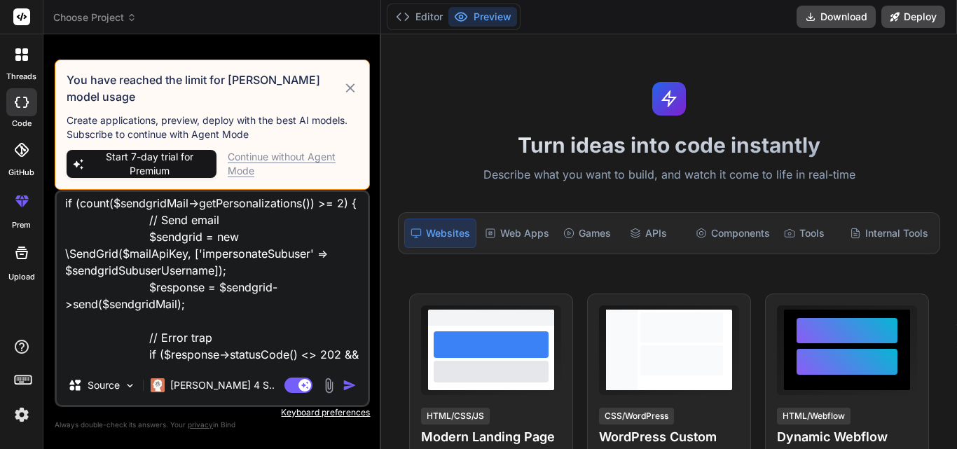
scroll to position [0, 0]
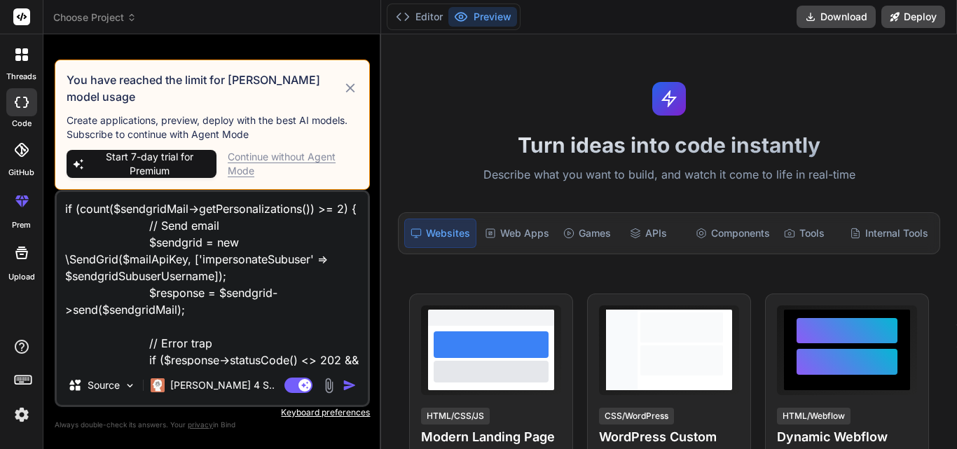
click at [19, 422] on img at bounding box center [22, 415] width 24 height 24
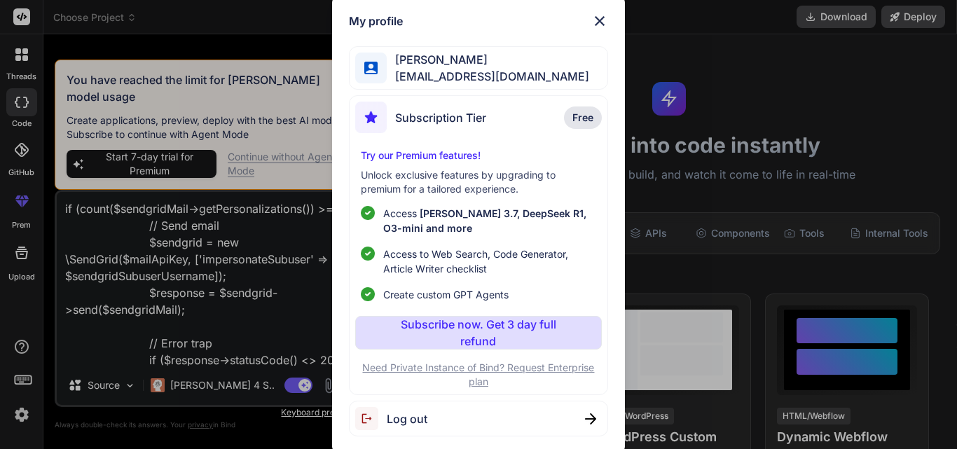
click at [416, 423] on span "Log out" at bounding box center [407, 419] width 41 height 17
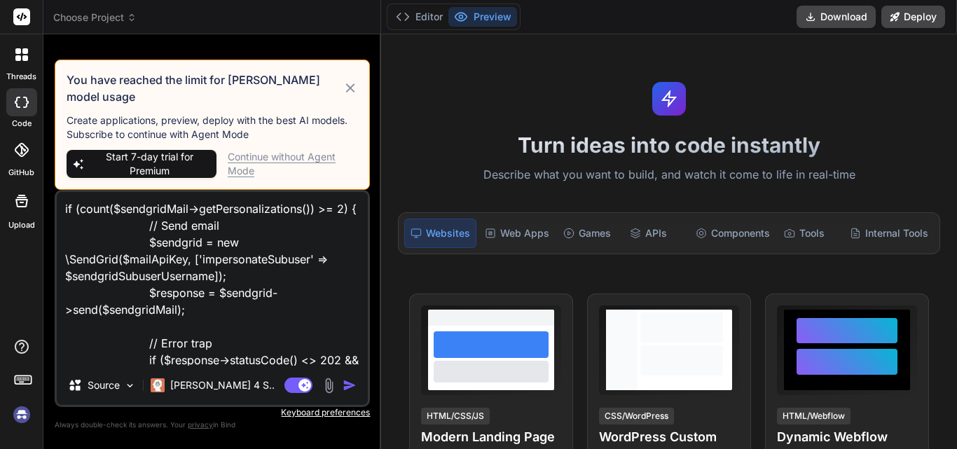
scroll to position [80, 0]
click at [20, 417] on img at bounding box center [22, 415] width 24 height 24
click at [355, 385] on img "button" at bounding box center [350, 385] width 14 height 14
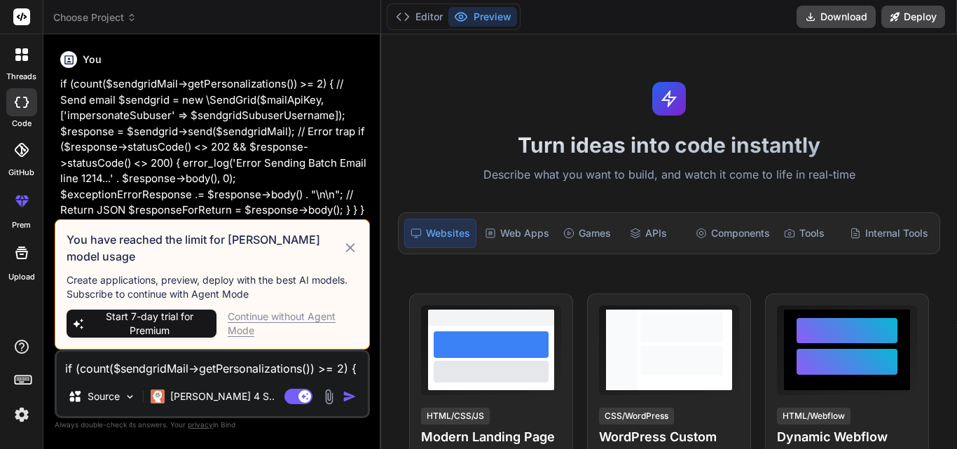
click at [355, 256] on icon at bounding box center [351, 248] width 16 height 17
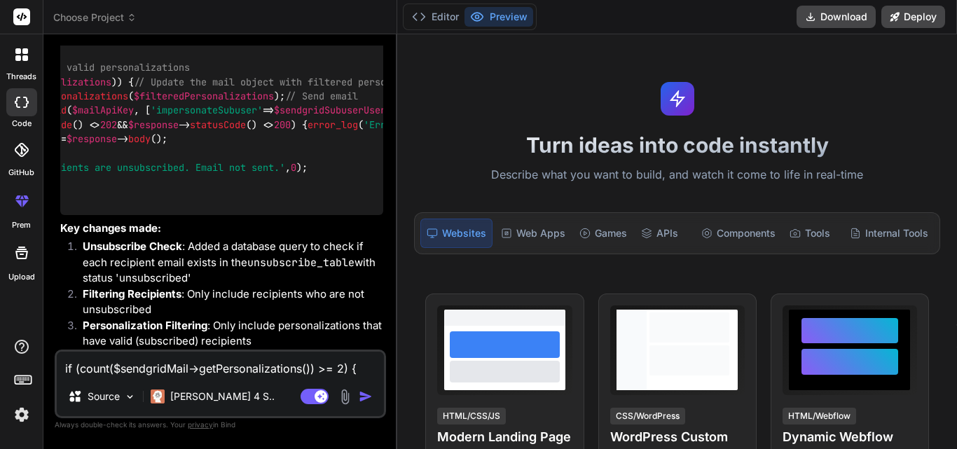
scroll to position [0, 369]
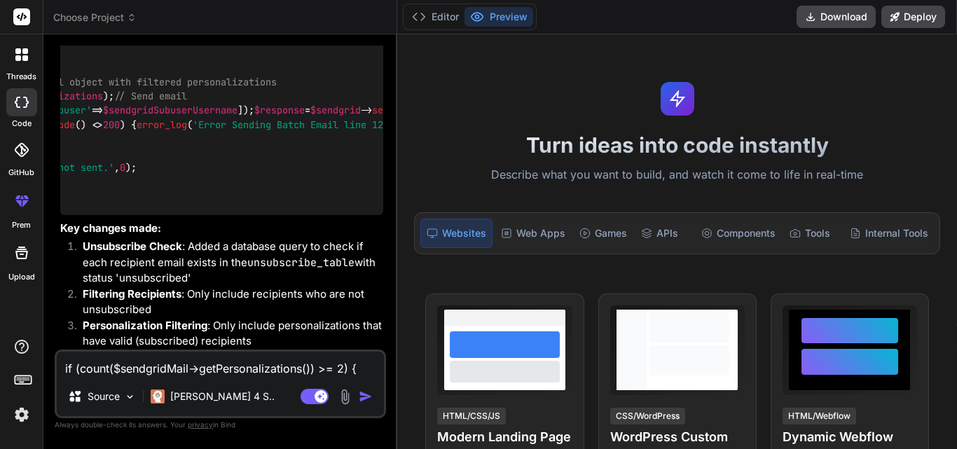
drag, startPoint x: 160, startPoint y: 139, endPoint x: 385, endPoint y: 133, distance: 225.0
click at [385, 133] on div "You if (count($sendgridMail->getPersonalizations()) >= 2) { // Send email $send…" at bounding box center [221, 198] width 329 height 304
click at [268, 164] on div "if ( count ( $sendgridMail -> getPersonalizations ()) >= 2 ) { // Check for uns…" at bounding box center [221, 76] width 323 height 280
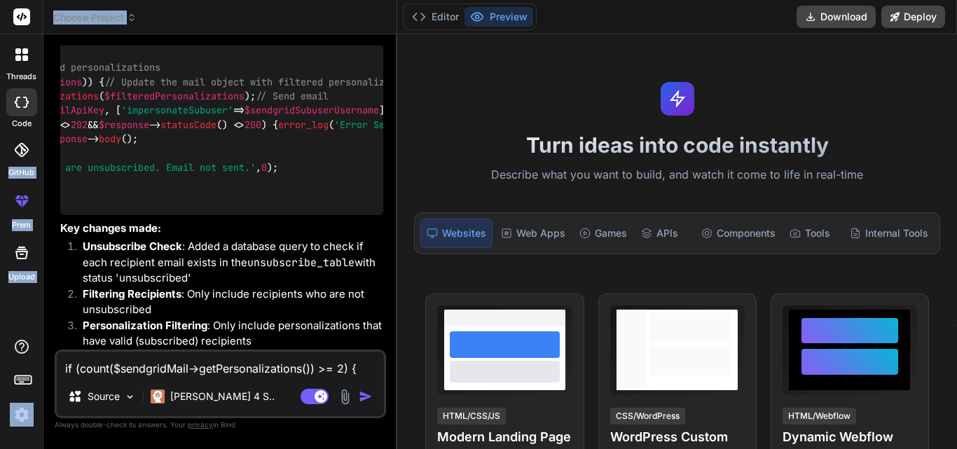
scroll to position [0, 0]
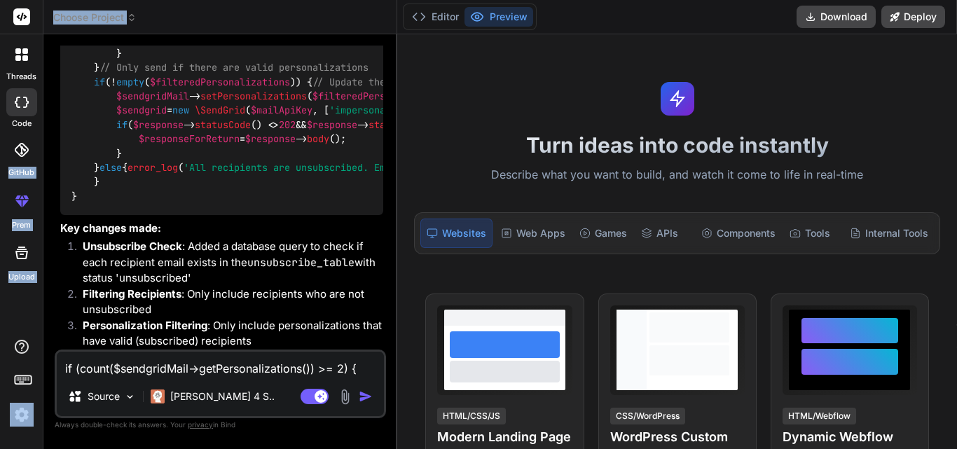
drag, startPoint x: 374, startPoint y: 136, endPoint x: 6, endPoint y: 135, distance: 367.9
click at [6, 135] on div "threads code GitHub prem Upload Choose Project Created with Pixso. Bind AI Web …" at bounding box center [478, 224] width 957 height 449
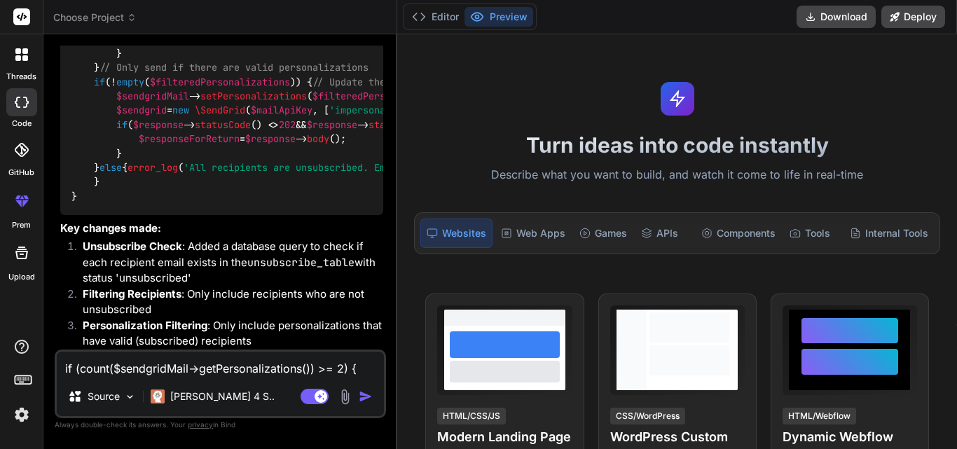
drag, startPoint x: 181, startPoint y: 169, endPoint x: 299, endPoint y: 167, distance: 117.0
click at [299, 167] on div "if ( count ( $sendgridMail -> getPersonalizations ()) >= 2 ) { // Check for uns…" at bounding box center [221, 76] width 323 height 280
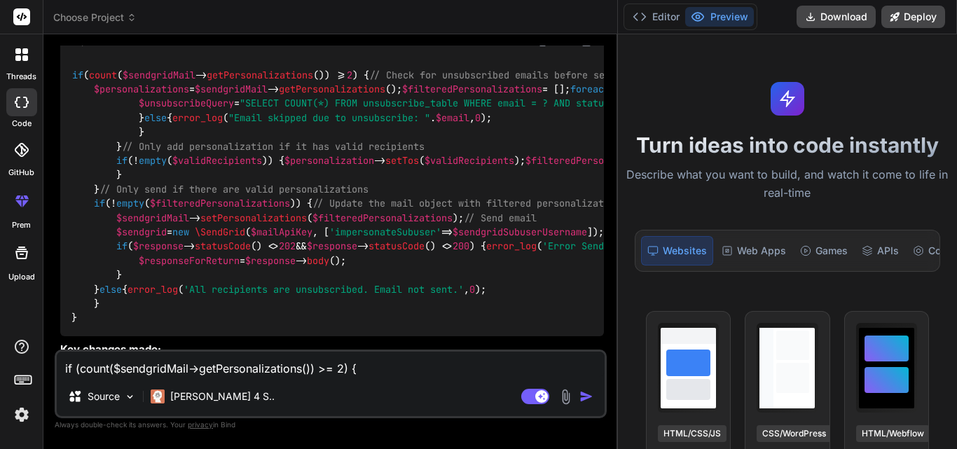
scroll to position [231, 0]
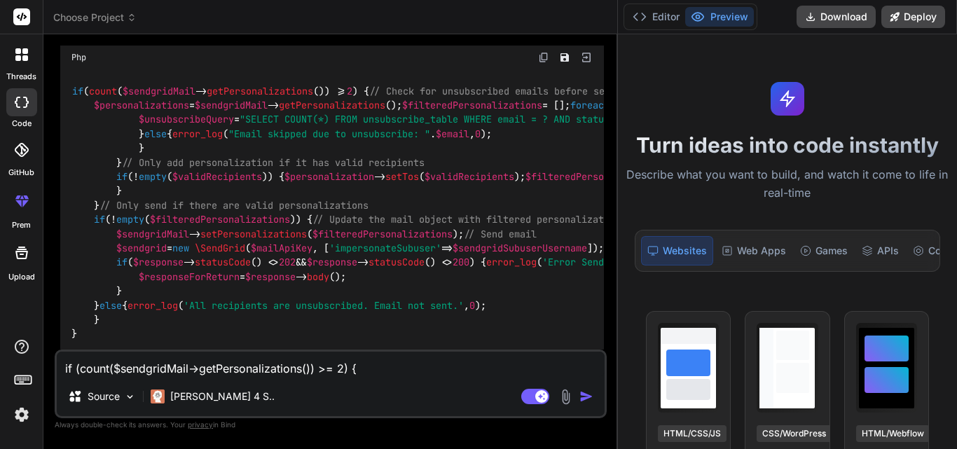
drag, startPoint x: 396, startPoint y: 104, endPoint x: 721, endPoint y: 104, distance: 325.1
click at [721, 104] on div "threads code GitHub prem Upload Choose Project Created with Pixso. Bind AI Web …" at bounding box center [478, 224] width 957 height 449
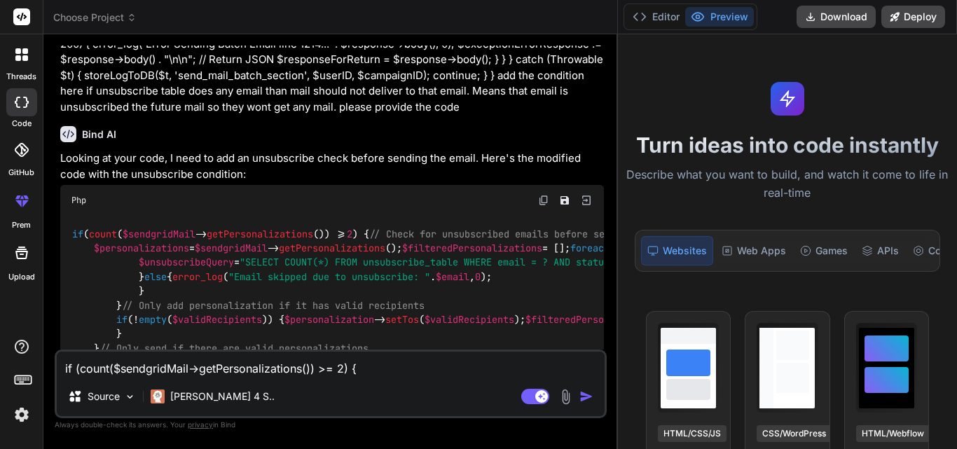
scroll to position [140, 0]
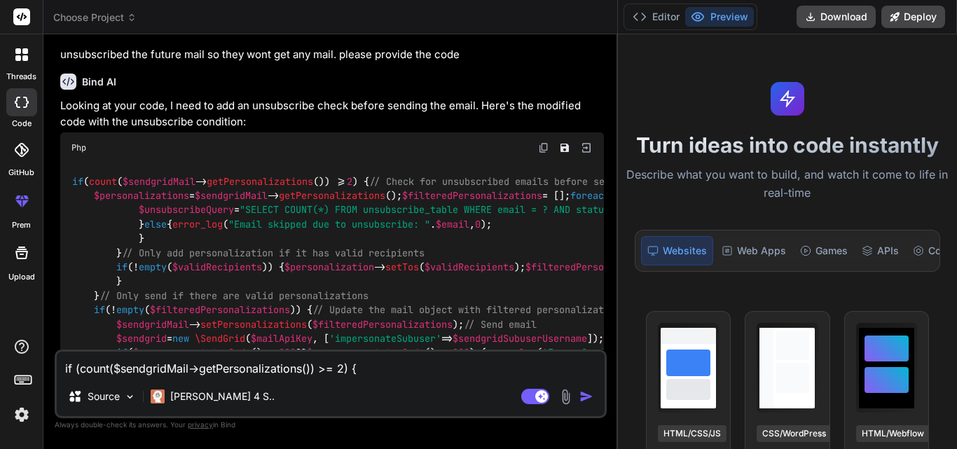
click at [544, 148] on img at bounding box center [543, 147] width 11 height 11
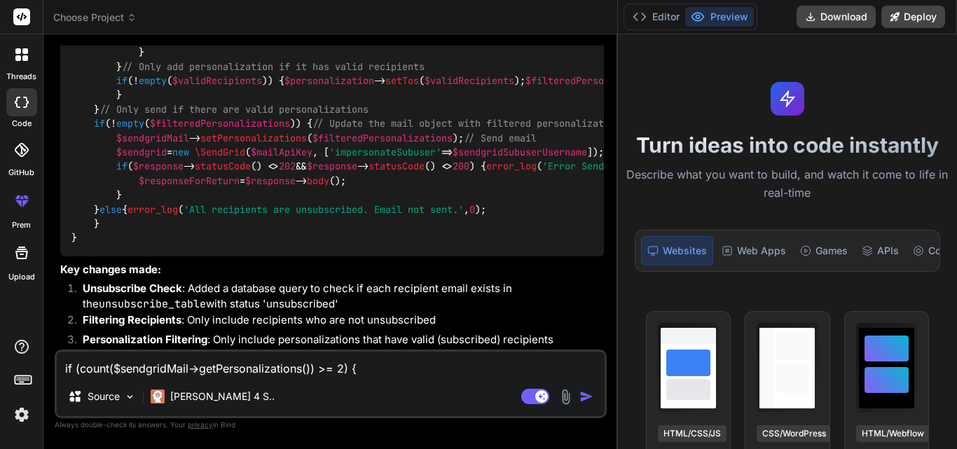
scroll to position [228, 0]
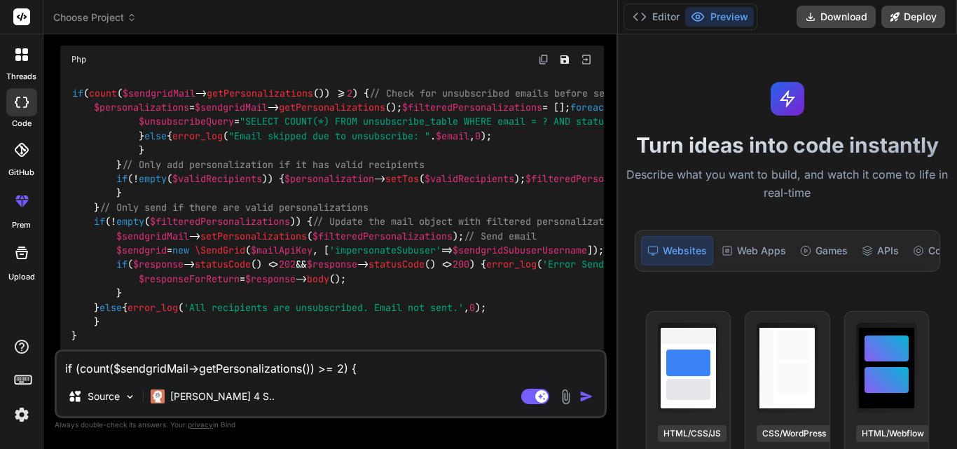
click at [181, 373] on textarea "if (count($sendgridMail->getPersonalizations()) >= 2) { // Send email $sendgrid…" at bounding box center [331, 364] width 548 height 25
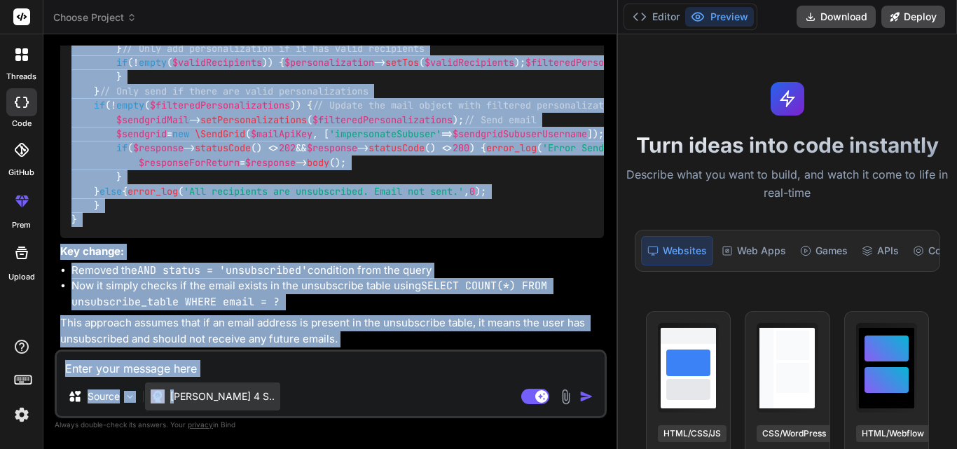
scroll to position [2027, 0]
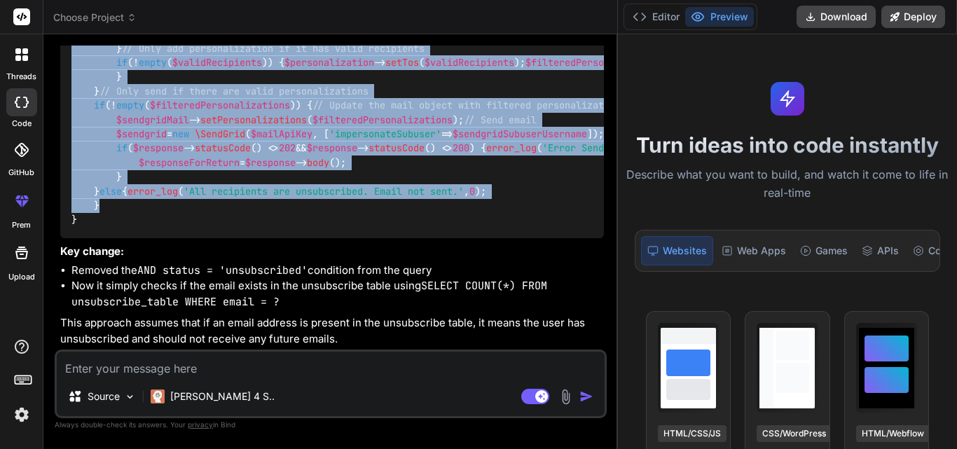
drag, startPoint x: 70, startPoint y: 158, endPoint x: 200, endPoint y: 200, distance: 136.3
click at [200, 200] on div "if ( count ( $sendgridMail -> getPersonalizations ()) >= 2 ) { // Check for uns…" at bounding box center [332, 99] width 544 height 280
copy code "if ( count ( $sendgridMail -> getPersonalizations ()) >= 2 ) { // Check for uns…"
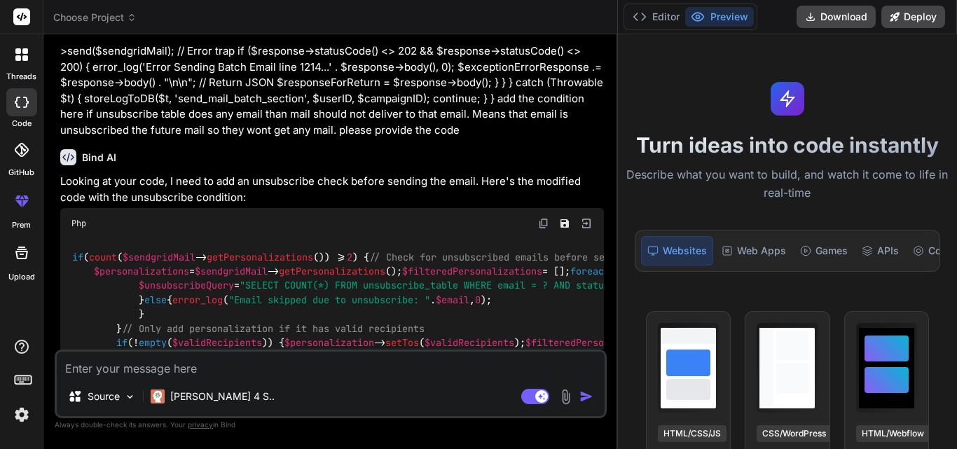
scroll to position [0, 0]
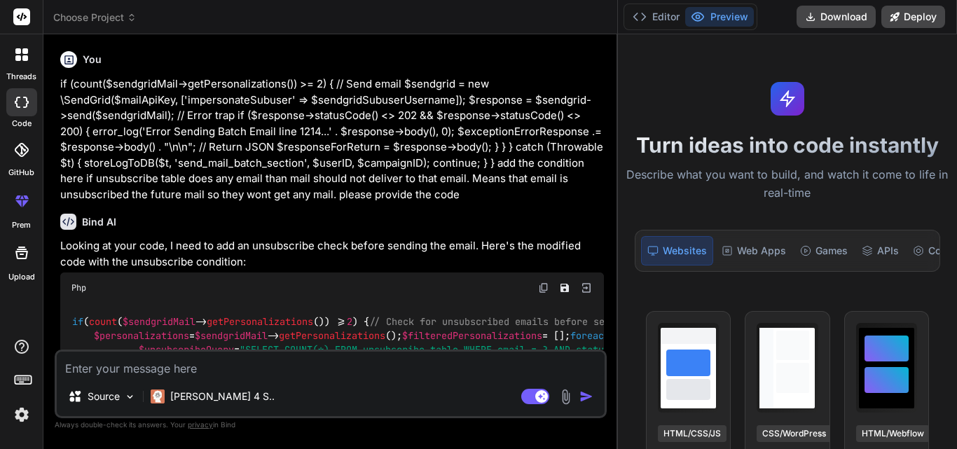
click at [194, 376] on textarea at bounding box center [331, 364] width 548 height 25
paste textarea "if (count($sendgridMail->getPersonalizations()) >= 2) { // Send email $sendgrid…"
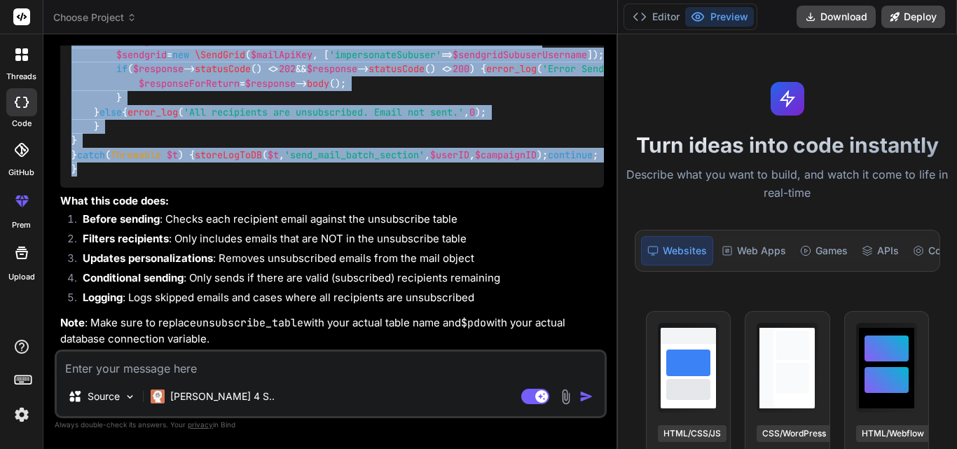
scroll to position [2420, 0]
drag, startPoint x: 78, startPoint y: 247, endPoint x: 67, endPoint y: 197, distance: 51.2
click at [67, 188] on div "if ( count ( $sendgridMail -> getPersonalizations ()) >= 2 ) { // Check for uns…" at bounding box center [332, 33] width 544 height 308
copy code "if ( count ( $sendgridMail -> getPersonalizations ()) >= 2 ) { // Check for uns…"
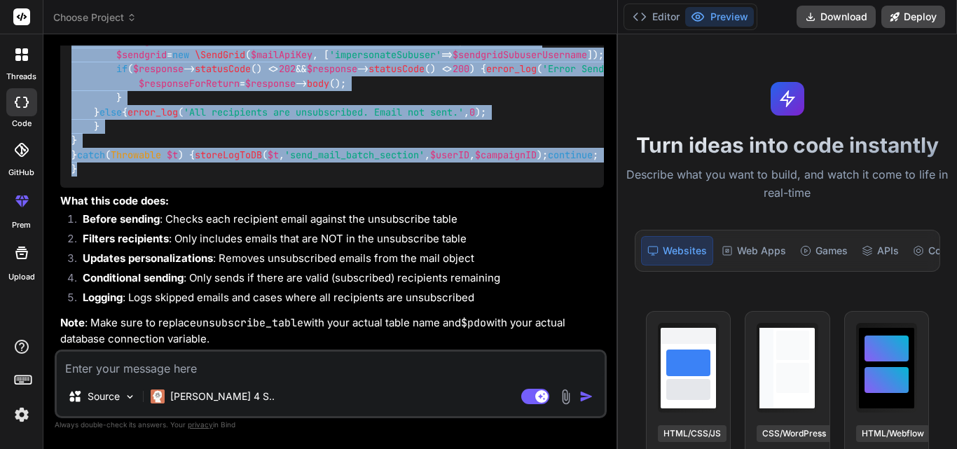
click at [418, 188] on div "if ( count ( $sendgridMail -> getPersonalizations ()) >= 2 ) { // Check for uns…" at bounding box center [332, 33] width 544 height 308
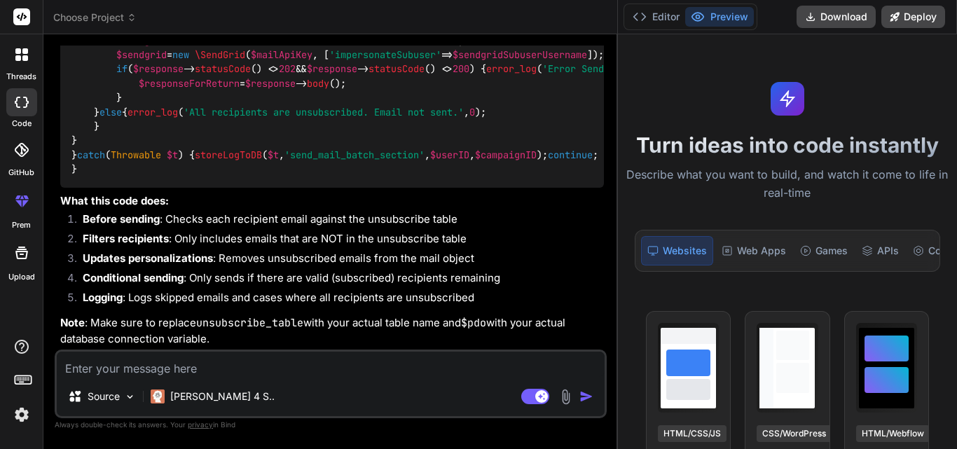
scroll to position [3100, 0]
click at [114, 371] on textarea at bounding box center [331, 364] width 548 height 25
click at [146, 370] on textarea at bounding box center [331, 364] width 548 height 25
paste textarea "Call to a member function prepare() on null"
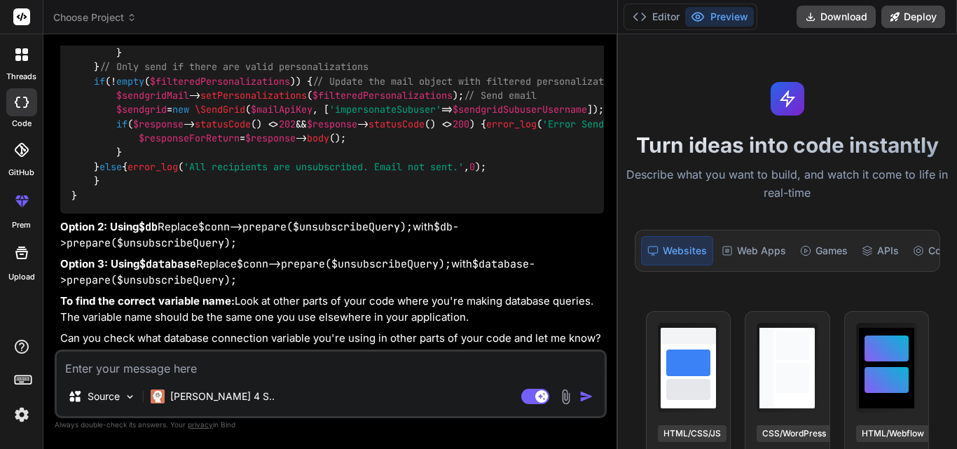
scroll to position [3673, 0]
click at [206, 367] on textarea at bounding box center [331, 364] width 548 height 25
paste textarea "Call to undefined method SendGrid\Mail\Personalization::setTos()"
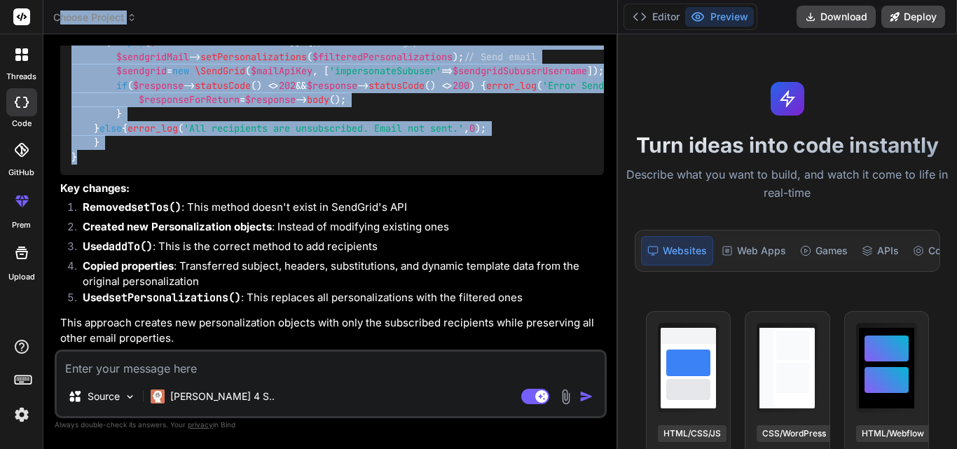
scroll to position [4579, 0]
drag, startPoint x: 79, startPoint y: 156, endPoint x: 68, endPoint y: 293, distance: 137.8
copy code "if ( count ( $sendgridMail -> getPersonalizations ()) >= 2 ) { // Check for uns…"
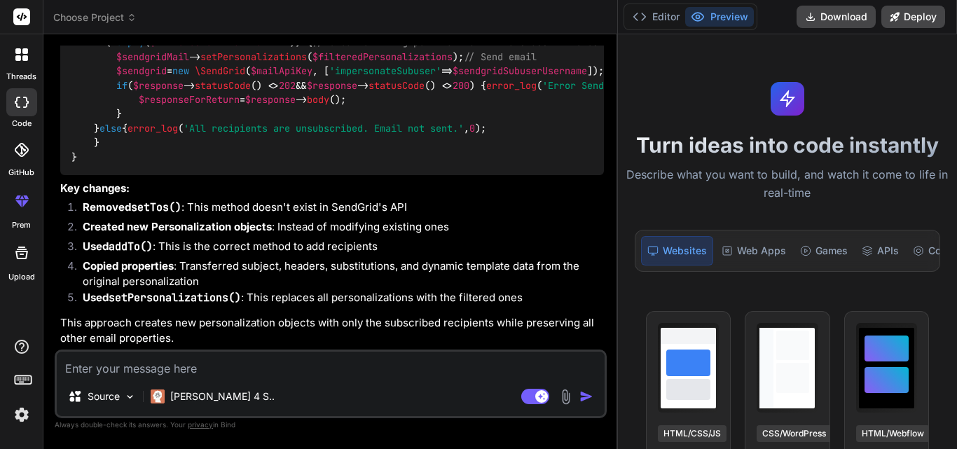
scroll to position [4762, 0]
click at [203, 363] on textarea at bounding box center [331, 364] width 548 height 25
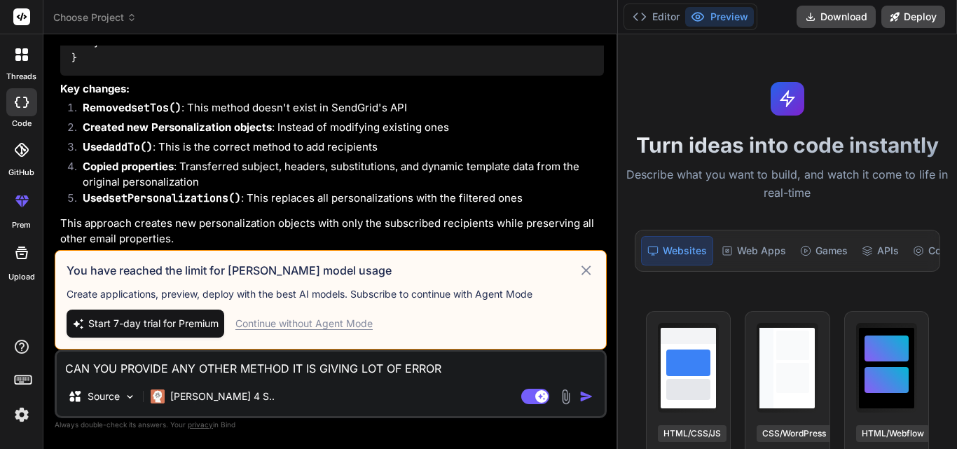
click at [591, 270] on icon at bounding box center [586, 270] width 16 height 17
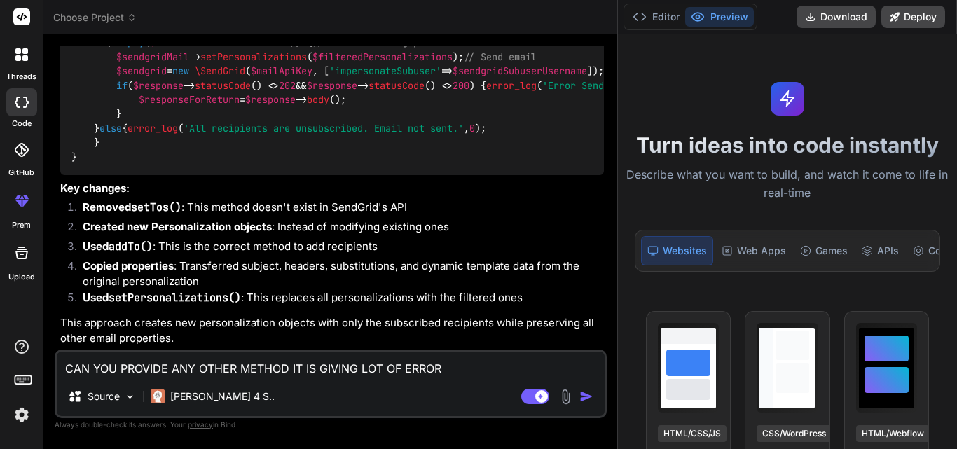
click at [584, 397] on img "button" at bounding box center [587, 397] width 14 height 14
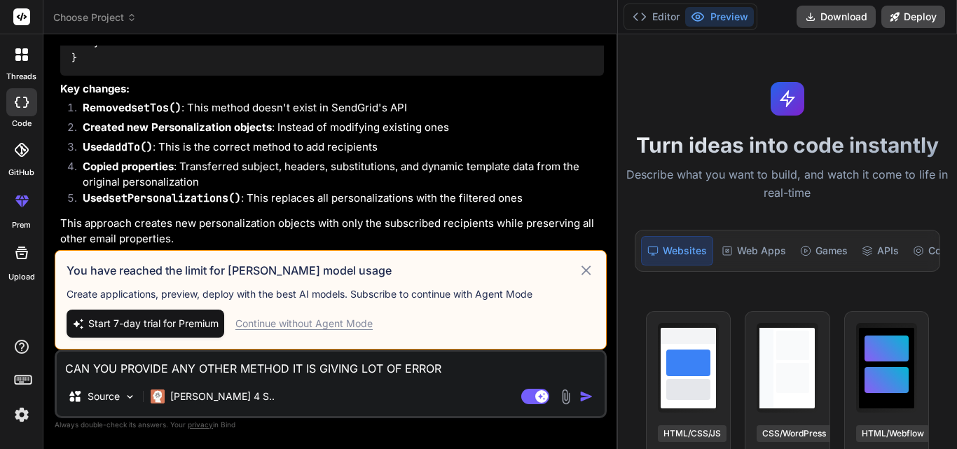
click at [315, 324] on div "Continue without Agent Mode" at bounding box center [303, 324] width 137 height 14
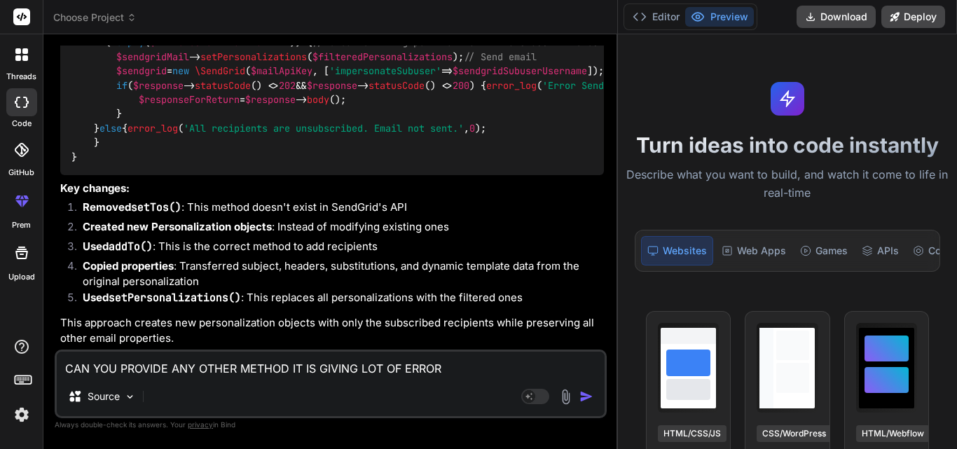
scroll to position [5813, 0]
click at [589, 395] on img "button" at bounding box center [587, 397] width 14 height 14
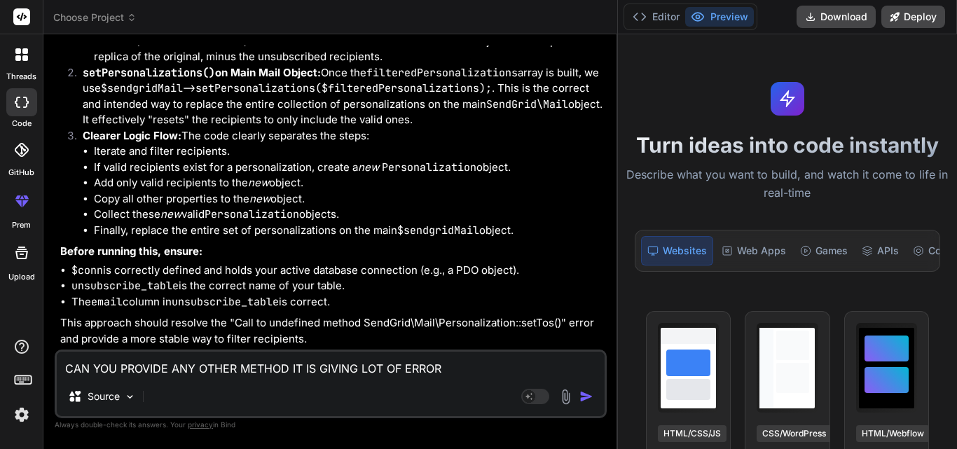
scroll to position [7991, 0]
click at [136, 371] on textarea "CAN YOU PROVIDE ANY OTHER METHOD IT IS GIVING LOT OF ERROR" at bounding box center [331, 364] width 548 height 25
click at [297, 364] on textarea "can you do by this method , first fetch all method and match with emails" at bounding box center [331, 364] width 548 height 25
click at [449, 371] on textarea "can you do by this method , first fetch all email and match with emails" at bounding box center [331, 364] width 548 height 25
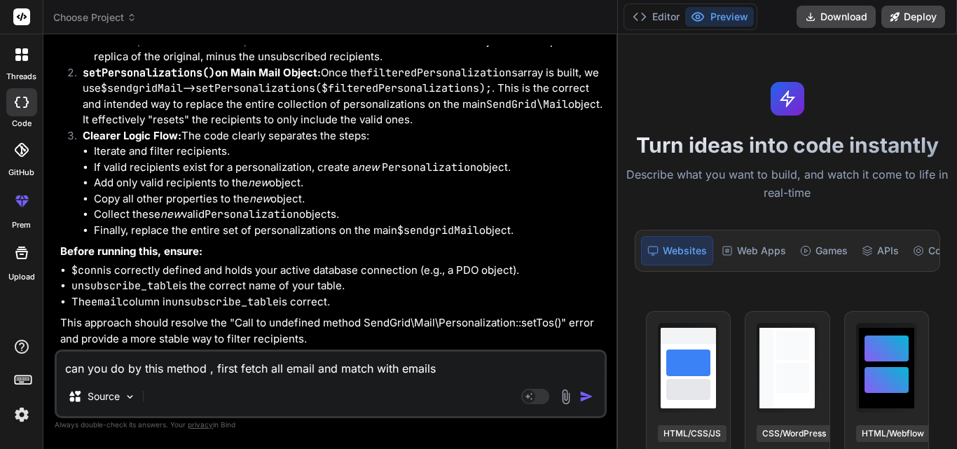
click at [418, 368] on textarea "can you do by this method , first fetch all email and match with emails" at bounding box center [331, 364] width 548 height 25
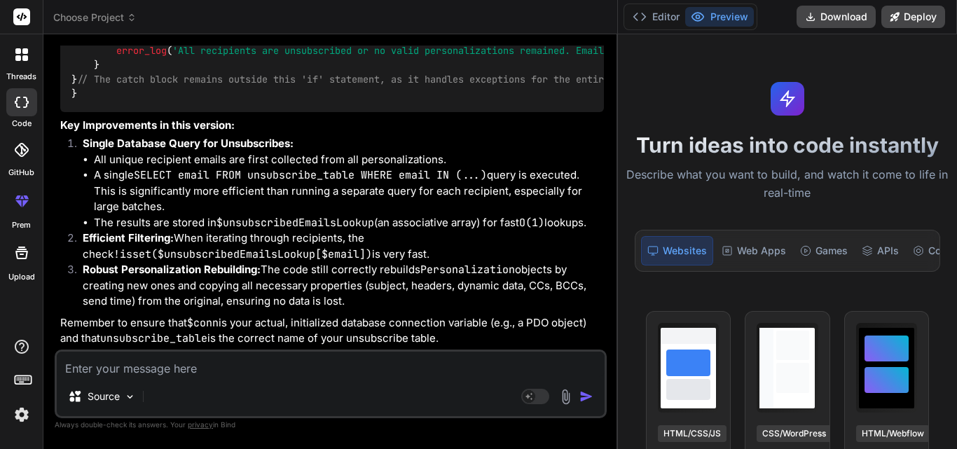
scroll to position [9007, 0]
drag, startPoint x: 402, startPoint y: 179, endPoint x: 594, endPoint y: 172, distance: 192.2
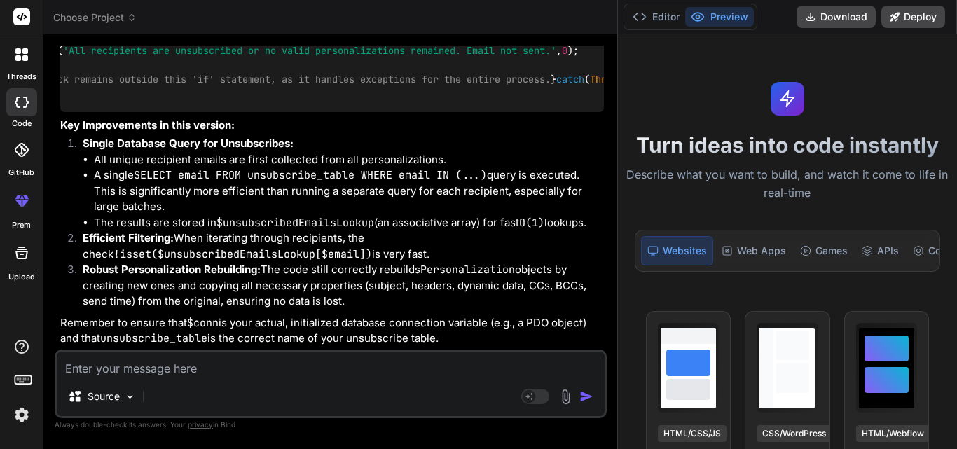
scroll to position [0, 0]
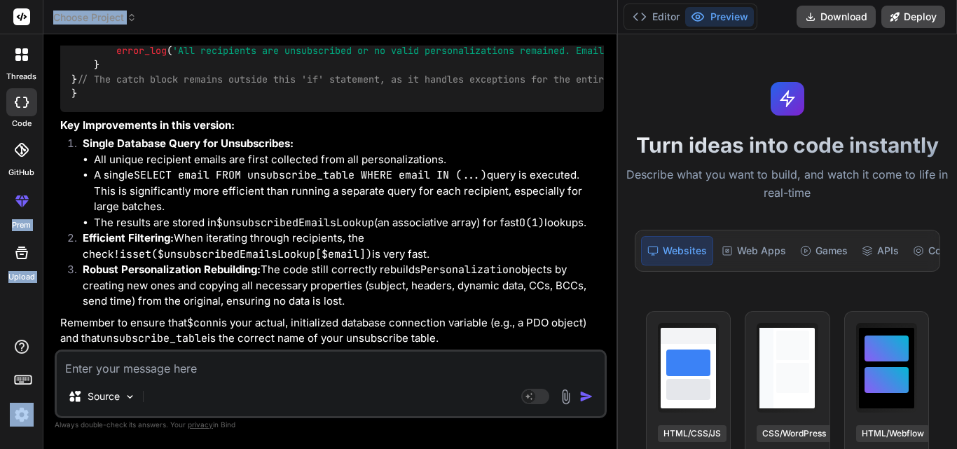
drag, startPoint x: 537, startPoint y: 177, endPoint x: 34, endPoint y: 174, distance: 503.1
click at [34, 174] on div "threads code GitHub prem Upload Choose Project Created with Pixso. Bind AI Web …" at bounding box center [478, 224] width 957 height 449
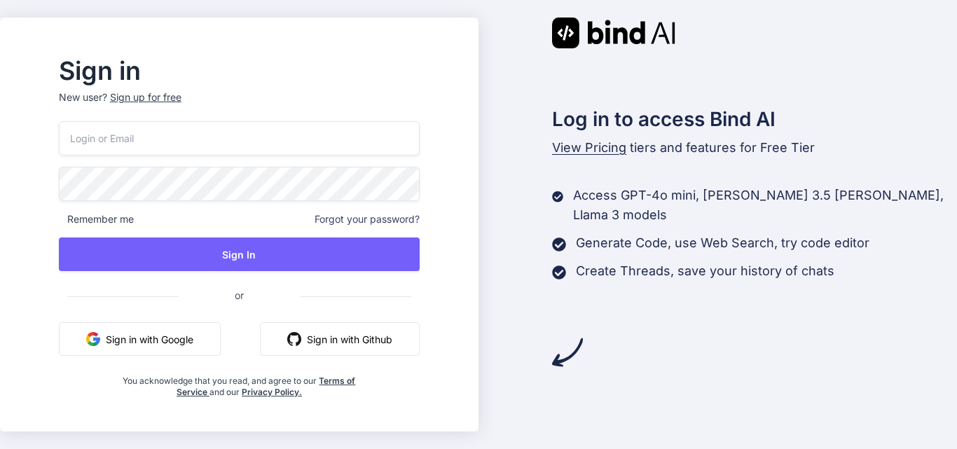
type input "[EMAIL_ADDRESS][DOMAIN_NAME]"
click at [111, 139] on input "[EMAIL_ADDRESS][DOMAIN_NAME]" at bounding box center [239, 138] width 361 height 34
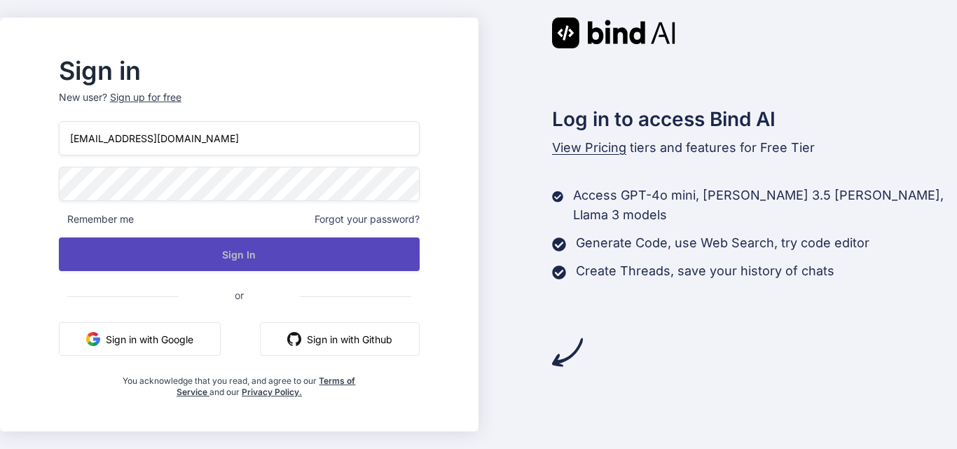
click at [266, 258] on button "Sign In" at bounding box center [239, 255] width 361 height 34
click at [269, 252] on button "Sign In" at bounding box center [239, 255] width 361 height 34
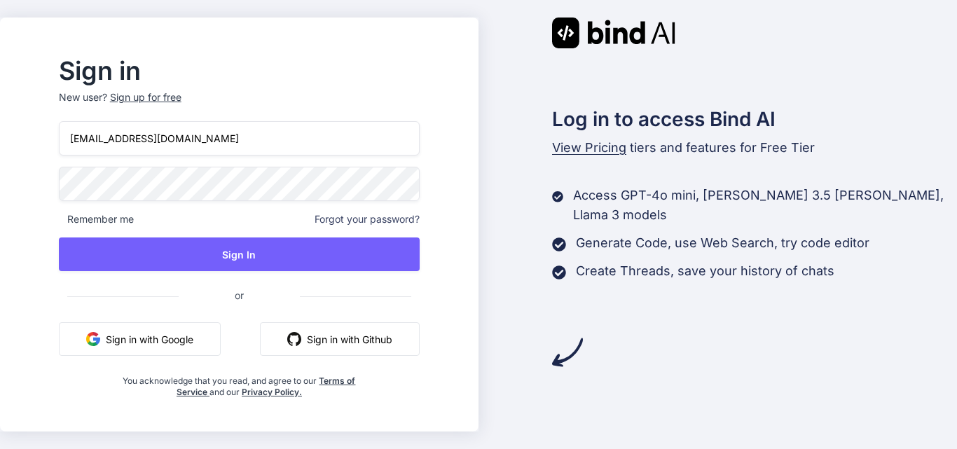
click at [217, 130] on input "[EMAIL_ADDRESS][DOMAIN_NAME]" at bounding box center [239, 138] width 361 height 34
click at [104, 138] on input "[EMAIL_ADDRESS][DOMAIN_NAME]" at bounding box center [239, 138] width 361 height 34
type input "sirgangaram@yopmail.com"
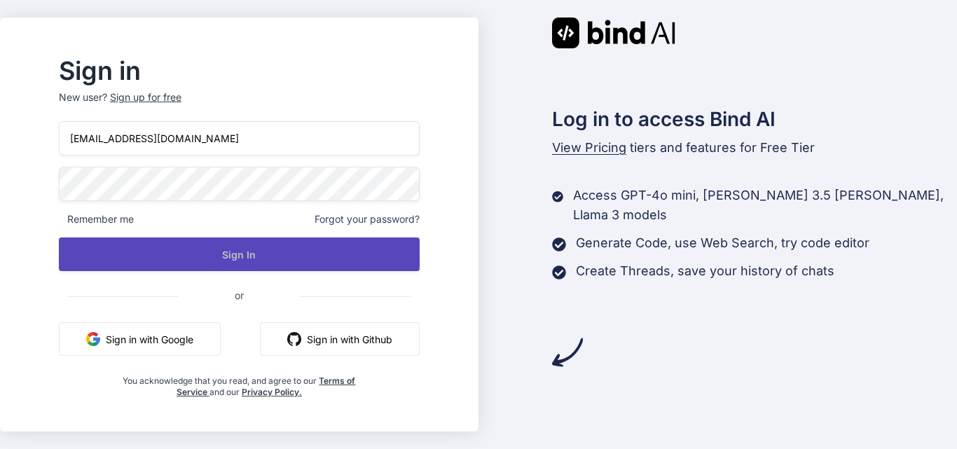
click at [320, 248] on button "Sign In" at bounding box center [239, 255] width 361 height 34
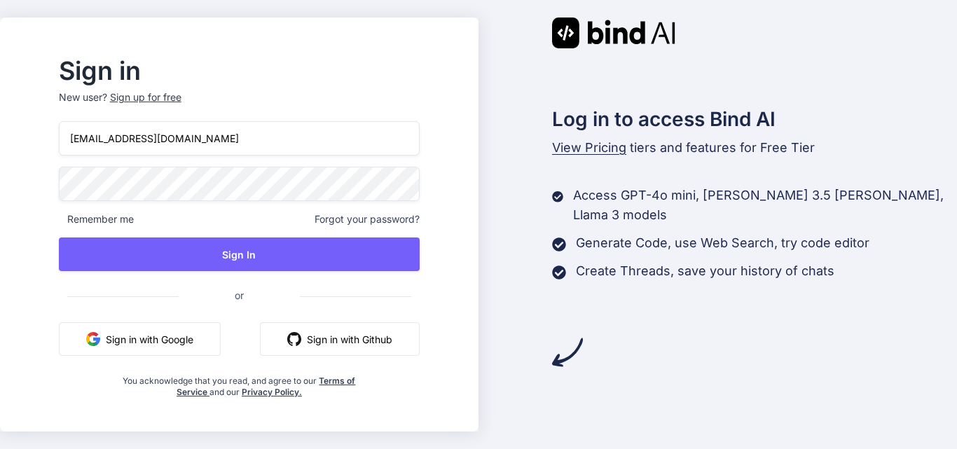
click at [233, 141] on input "[EMAIL_ADDRESS][DOMAIN_NAME]" at bounding box center [239, 138] width 361 height 34
click at [100, 139] on input "[EMAIL_ADDRESS][DOMAIN_NAME]" at bounding box center [239, 138] width 361 height 34
type input "testuser1@yopmail.com"
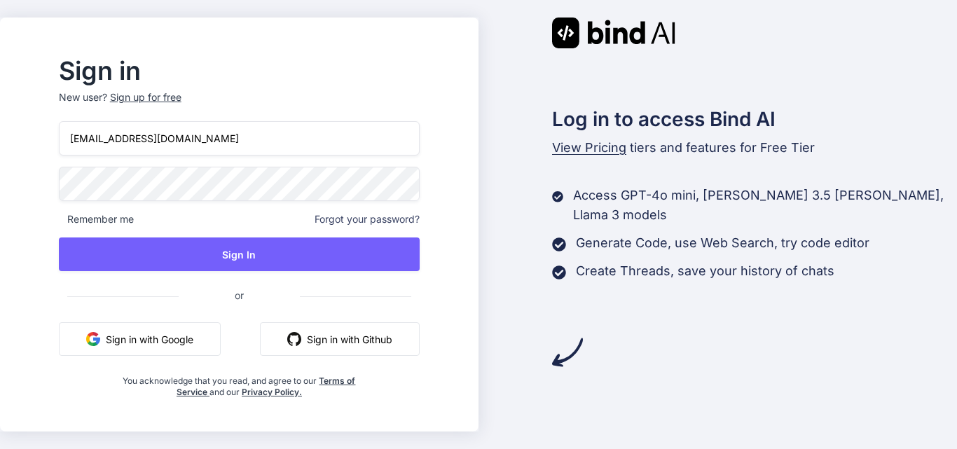
click at [73, 188] on div "Sign in New user? Sign up for free testuser1@yopmail.com Remember me Forgot you…" at bounding box center [239, 229] width 406 height 338
click at [359, 307] on span "or" at bounding box center [239, 296] width 361 height 29
click at [181, 94] on div "Sign up for free" at bounding box center [145, 97] width 71 height 14
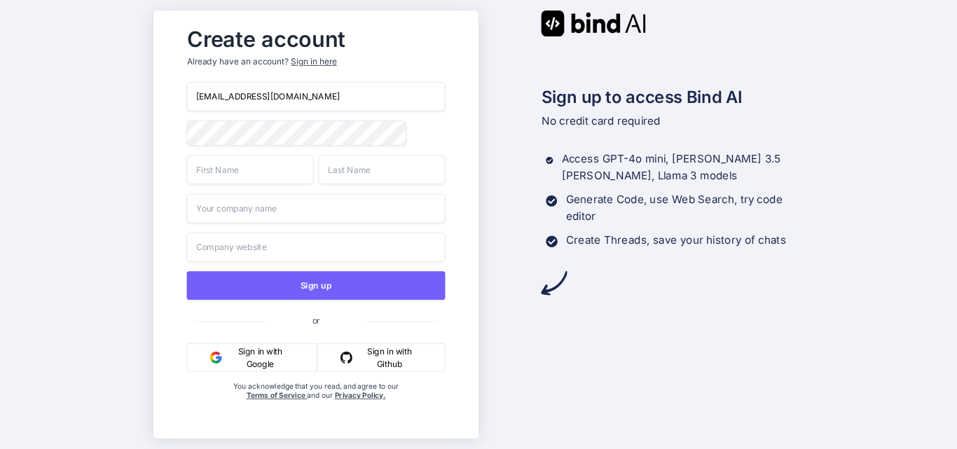
click at [198, 97] on input "[EMAIL_ADDRESS][DOMAIN_NAME]" at bounding box center [315, 96] width 259 height 29
type input "testuser1@yopmail.com"
click at [238, 174] on input "text" at bounding box center [249, 169] width 127 height 29
type input "Ram"
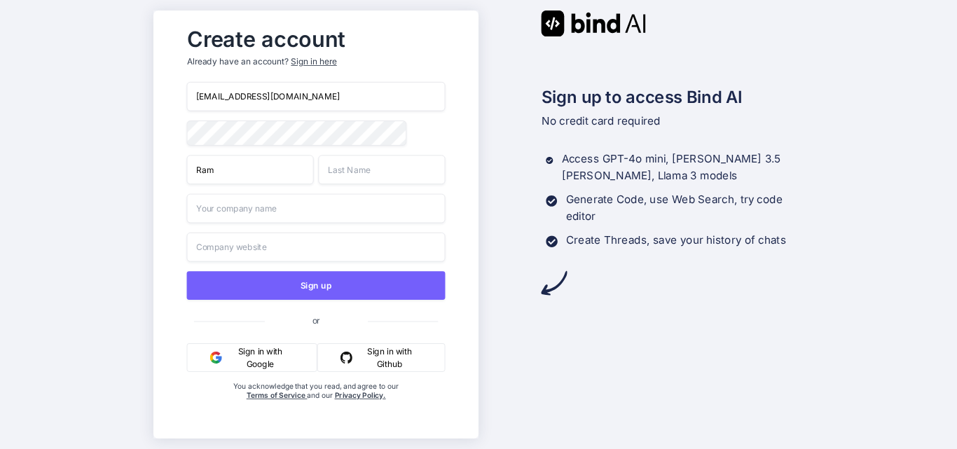
click at [350, 174] on input "text" at bounding box center [381, 169] width 127 height 29
type input "Lal"
click at [272, 205] on input "text" at bounding box center [315, 208] width 259 height 29
type input "chetu"
click at [242, 238] on input "text" at bounding box center [315, 247] width 259 height 29
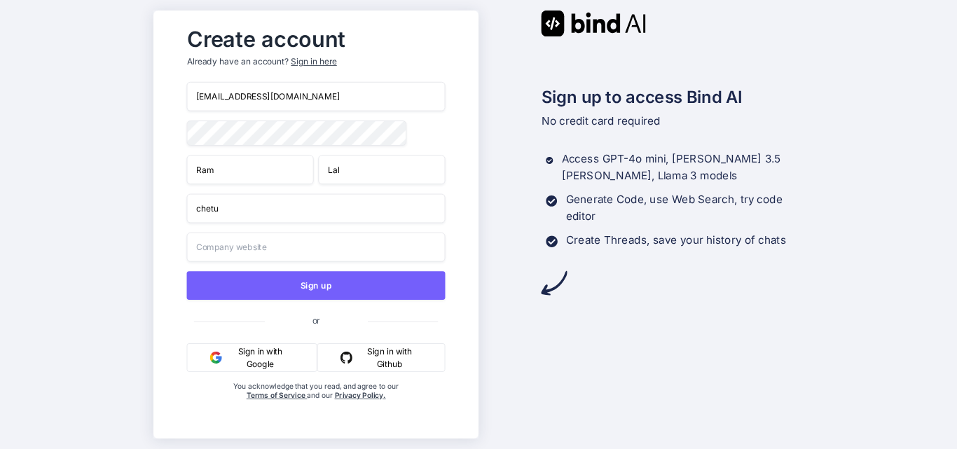
type input "www.chetu.com"
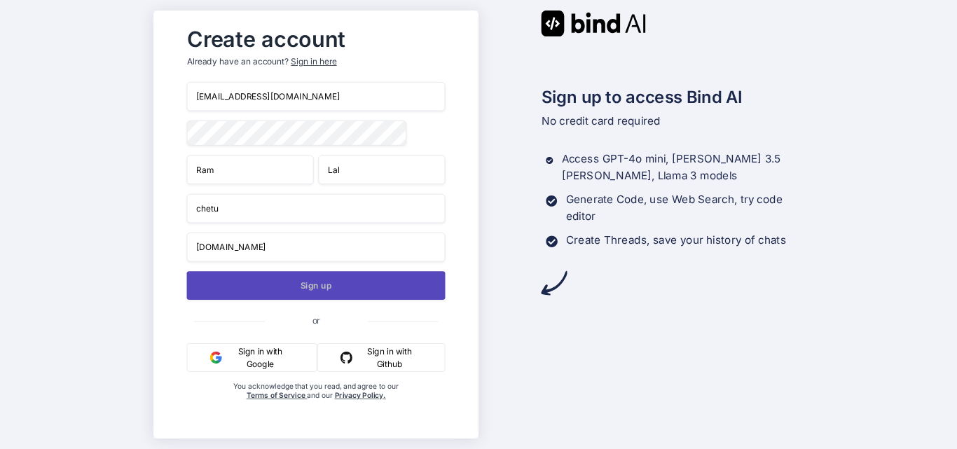
click at [315, 290] on button "Sign up" at bounding box center [315, 285] width 259 height 29
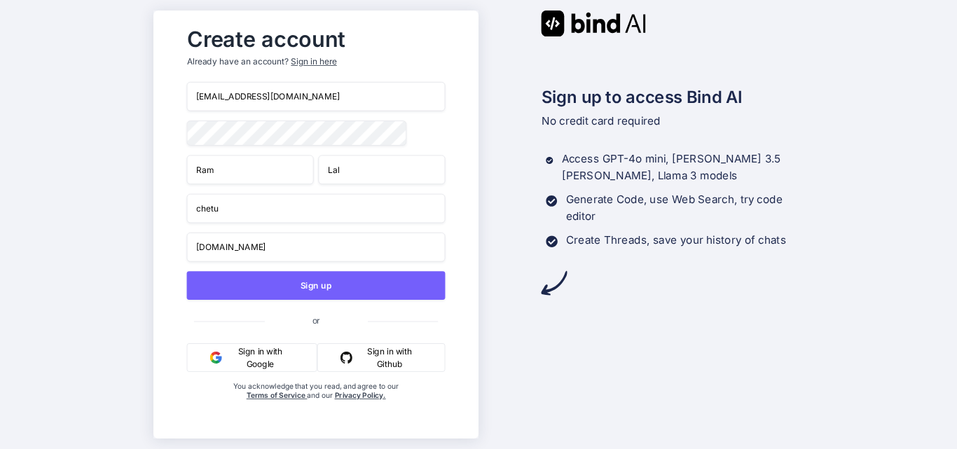
click at [212, 97] on input "testuser1@yopmail.com" at bounding box center [315, 96] width 259 height 29
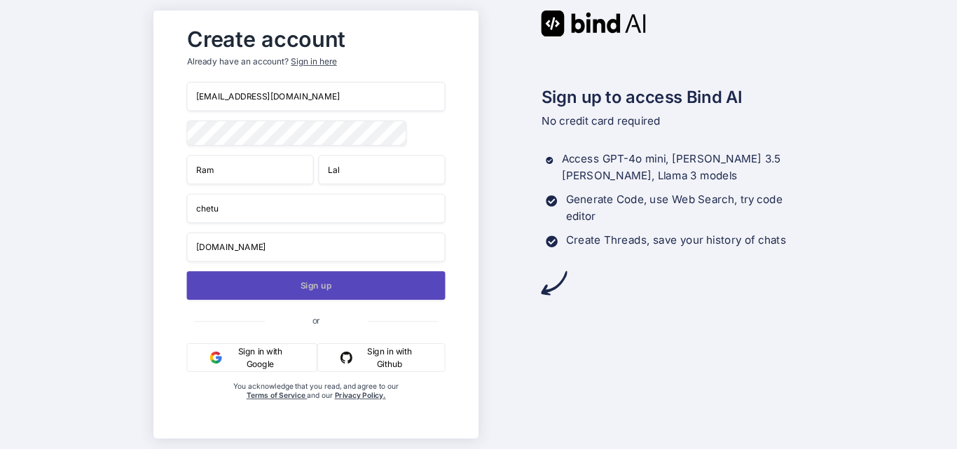
type input "ramlal2@yopmail.com"
click at [315, 293] on button "Sign up" at bounding box center [315, 285] width 259 height 29
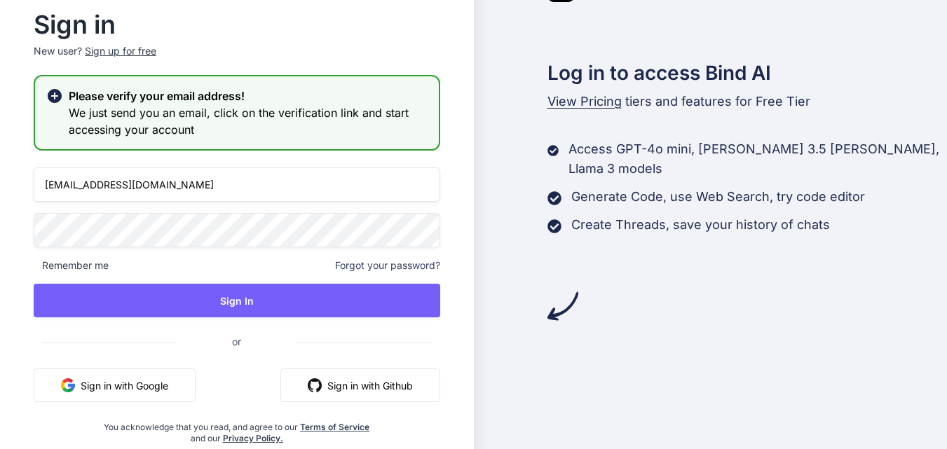
type input "ramlal2@yopmail.com"
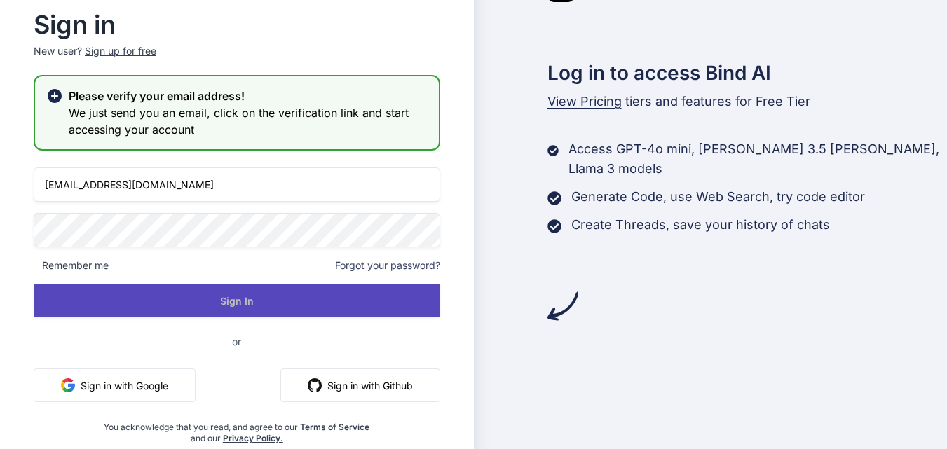
click at [241, 303] on button "Sign In" at bounding box center [237, 301] width 406 height 34
click at [242, 297] on button "Sign In" at bounding box center [237, 301] width 406 height 34
click at [238, 297] on button "Sign In" at bounding box center [237, 301] width 406 height 34
